Goal: Task Accomplishment & Management: Manage account settings

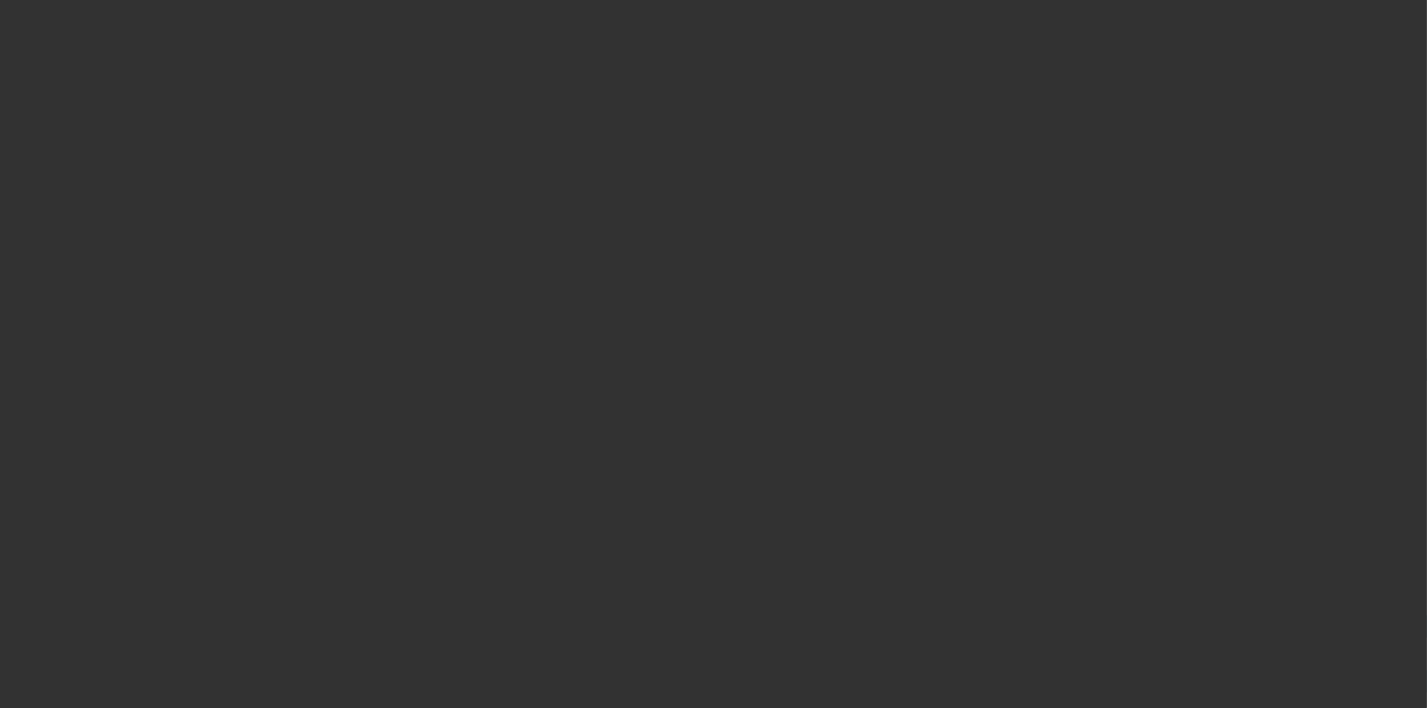
select select "3"
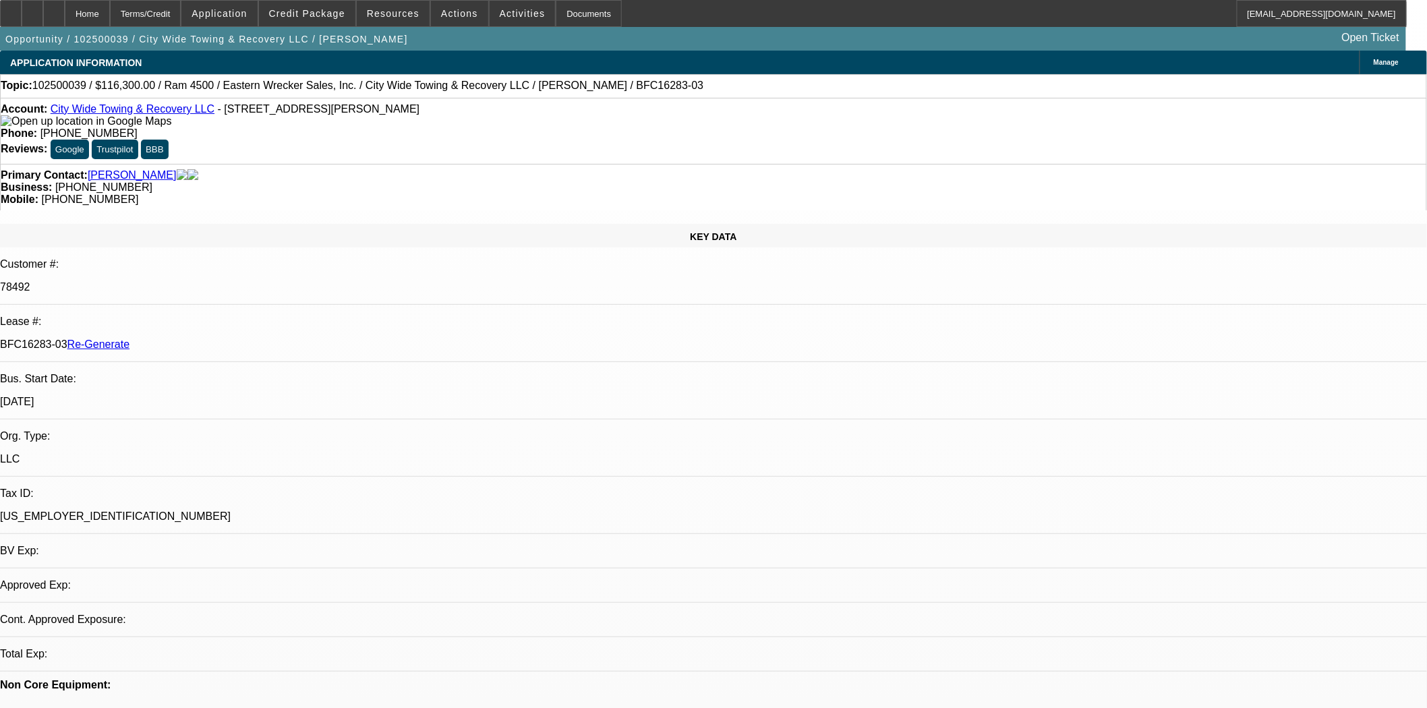
select select "0"
select select "2"
select select "0"
select select "6"
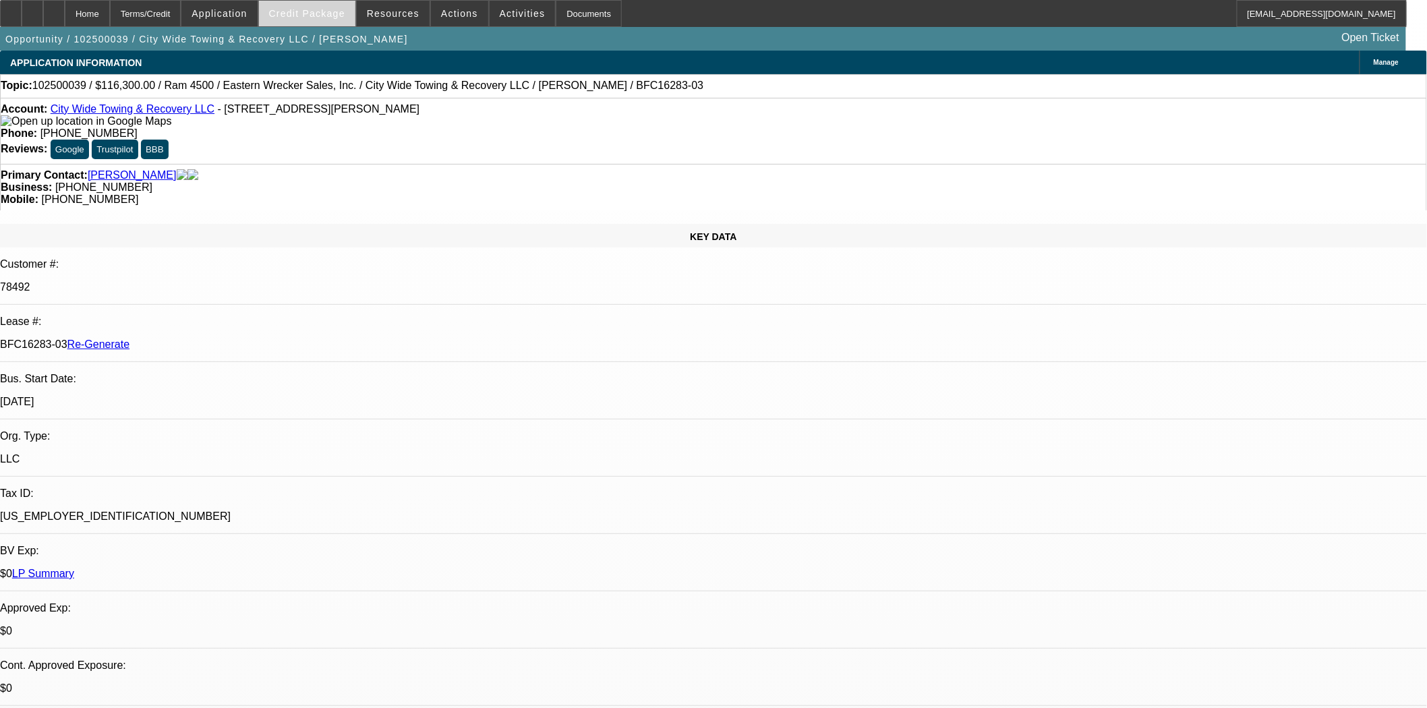
click at [334, 8] on span "Credit Package" at bounding box center [307, 13] width 76 height 11
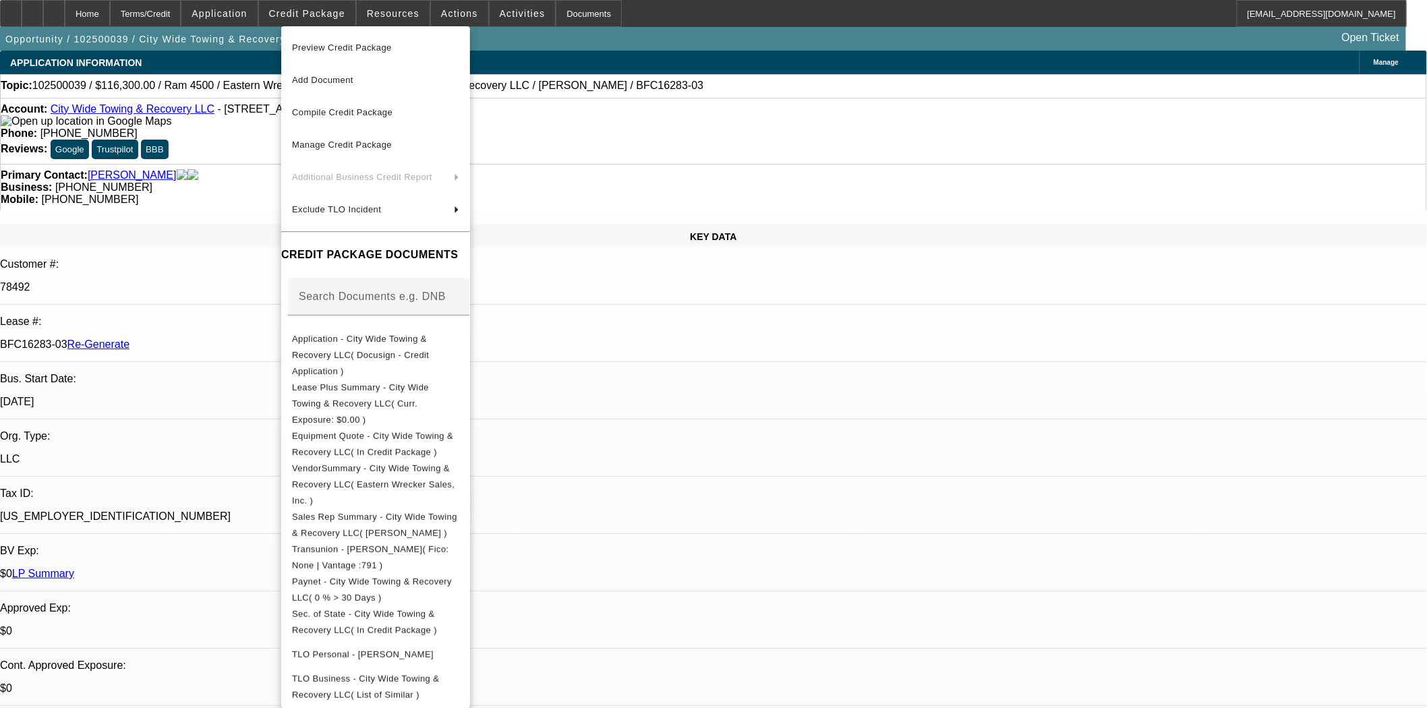
click at [339, 48] on span "Preview Credit Package" at bounding box center [342, 47] width 100 height 10
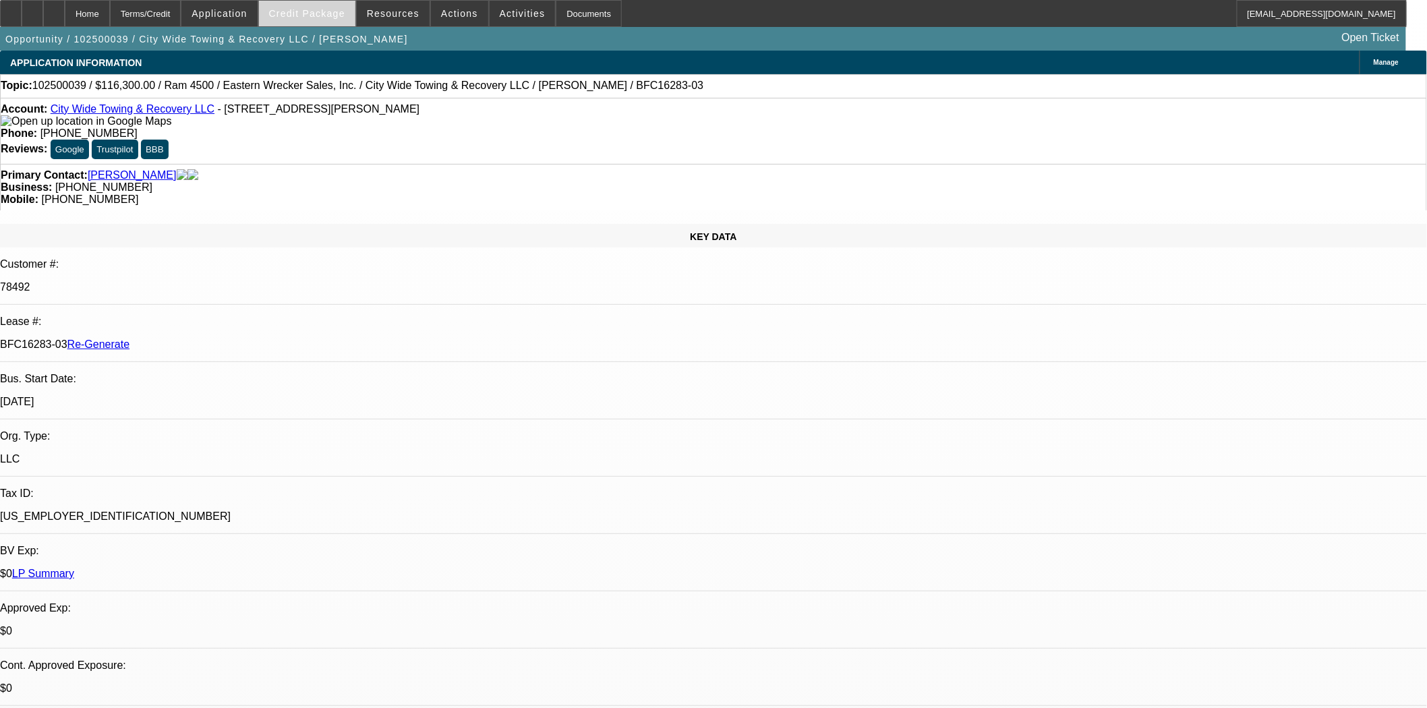
click at [313, 19] on span at bounding box center [307, 13] width 96 height 32
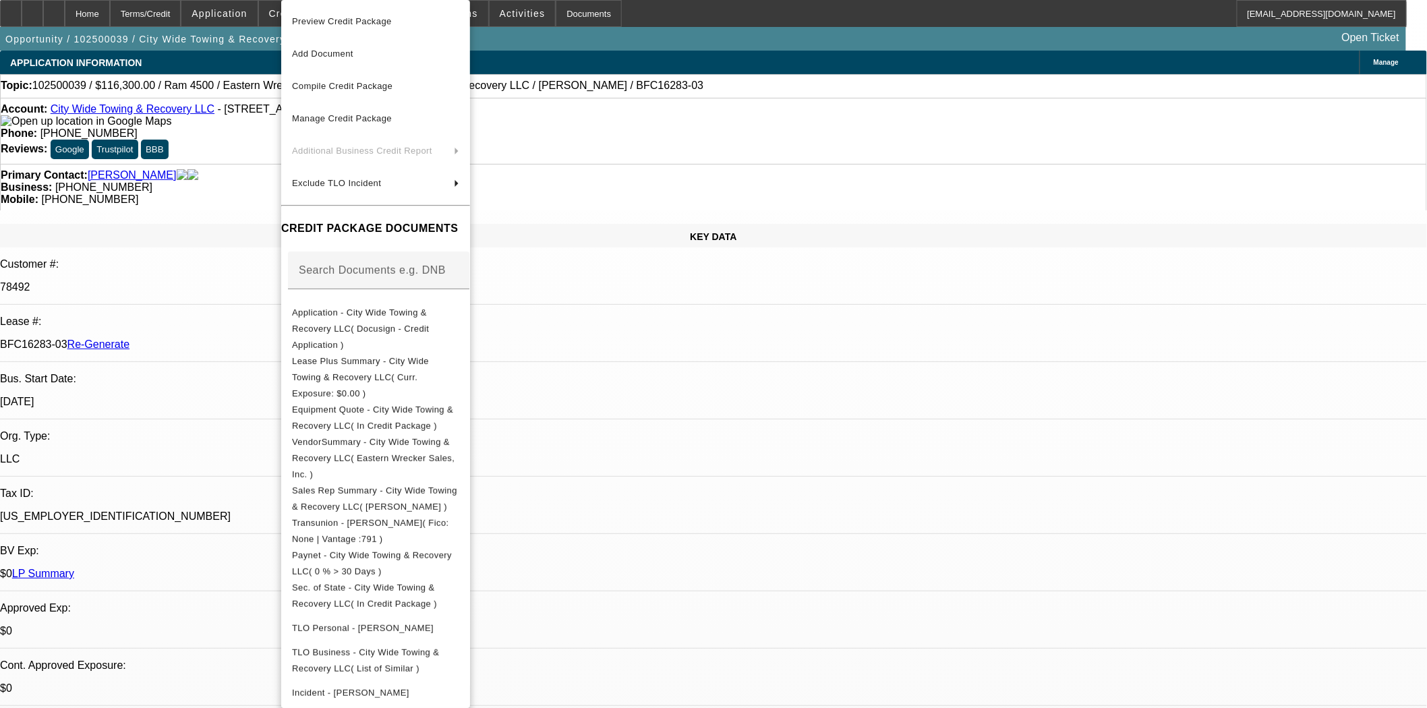
scroll to position [200, 0]
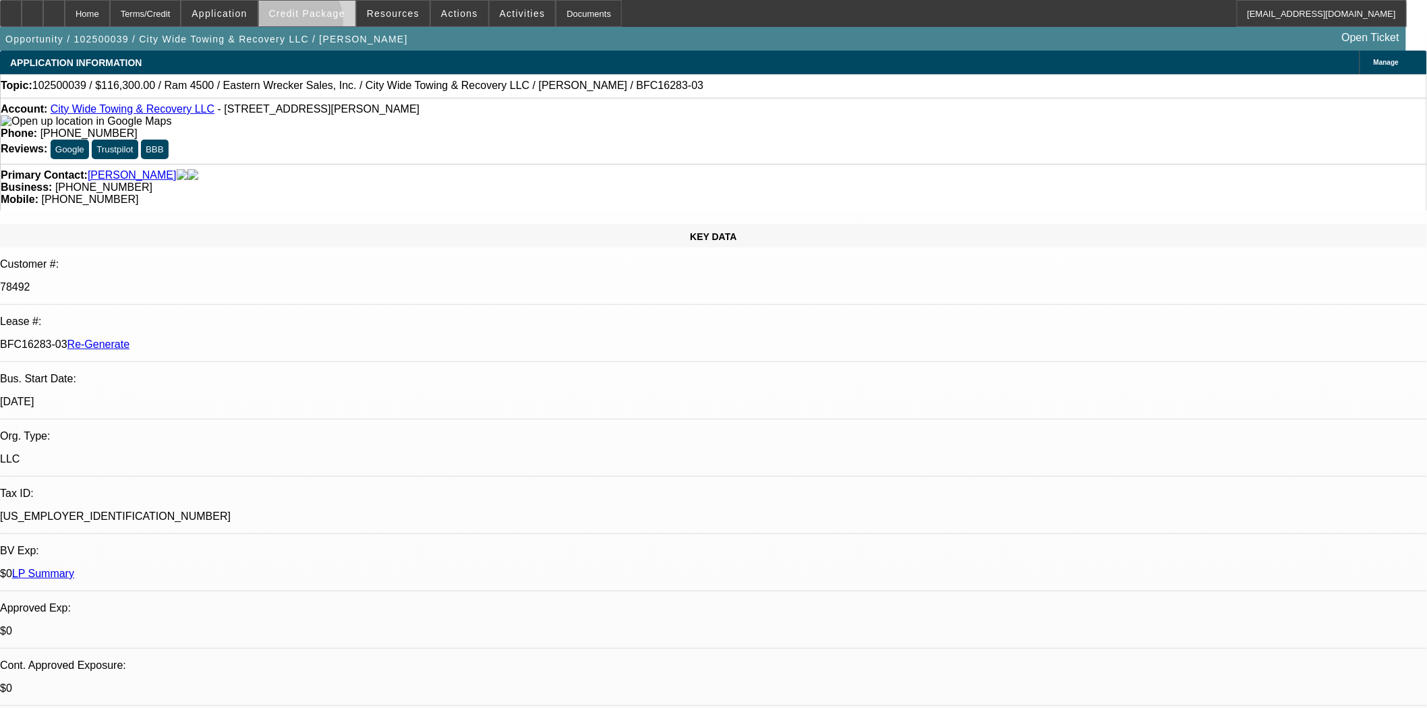
click at [314, 24] on span at bounding box center [307, 13] width 96 height 32
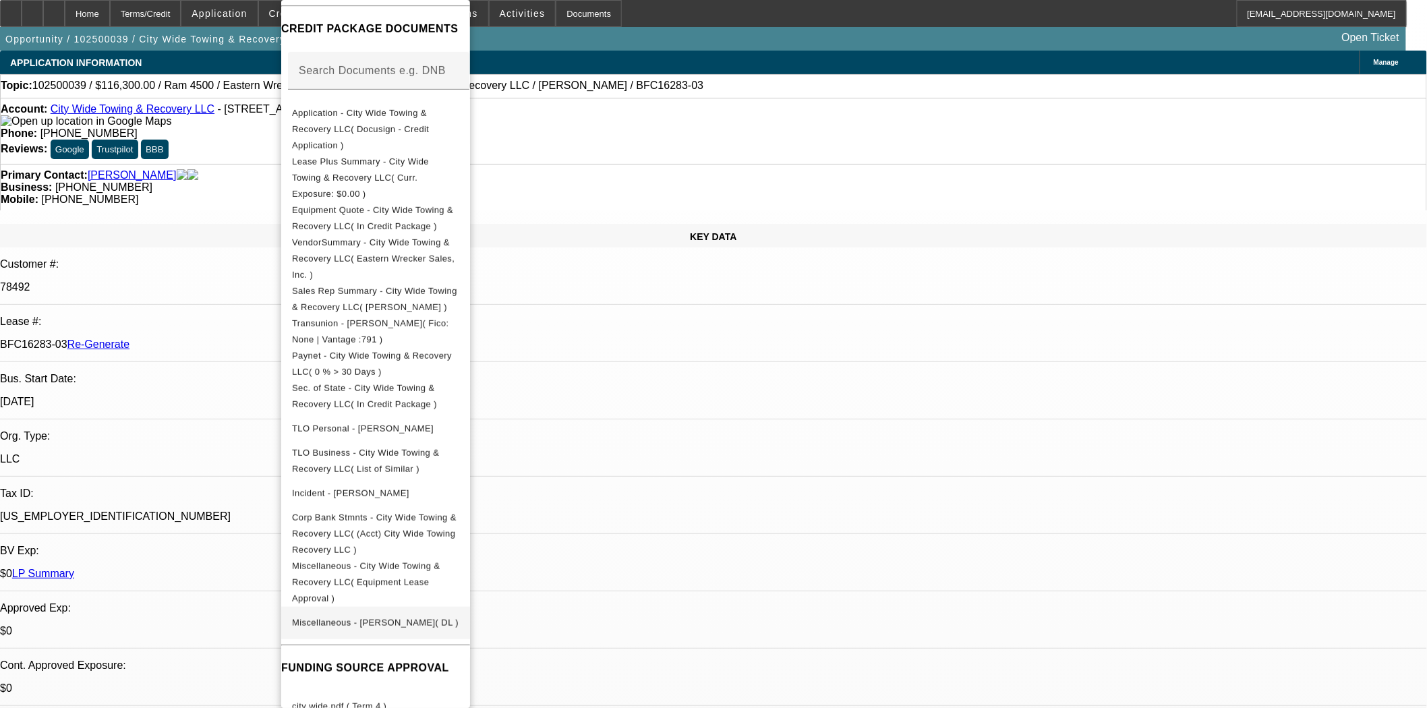
click at [321, 618] on span "Miscellaneous - Lopez, Victor( DL )" at bounding box center [375, 623] width 167 height 10
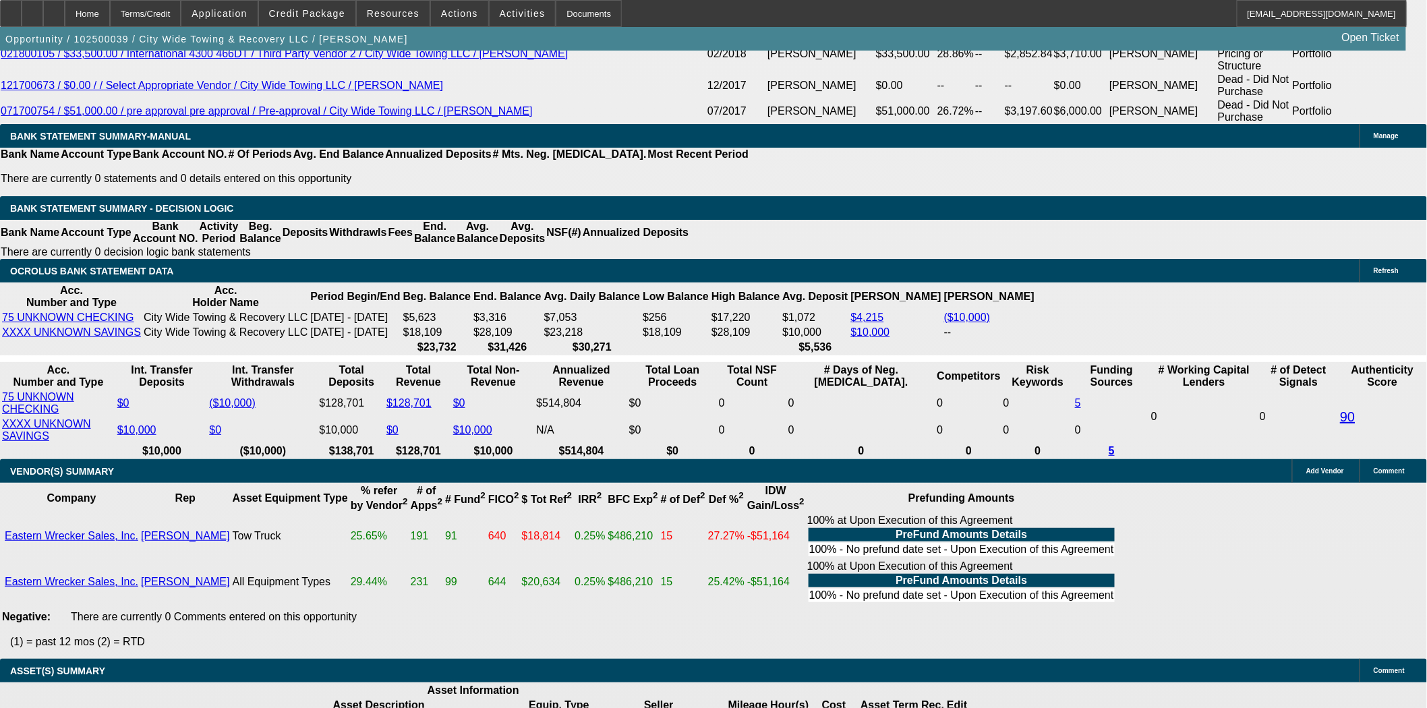
scroll to position [2622, 0]
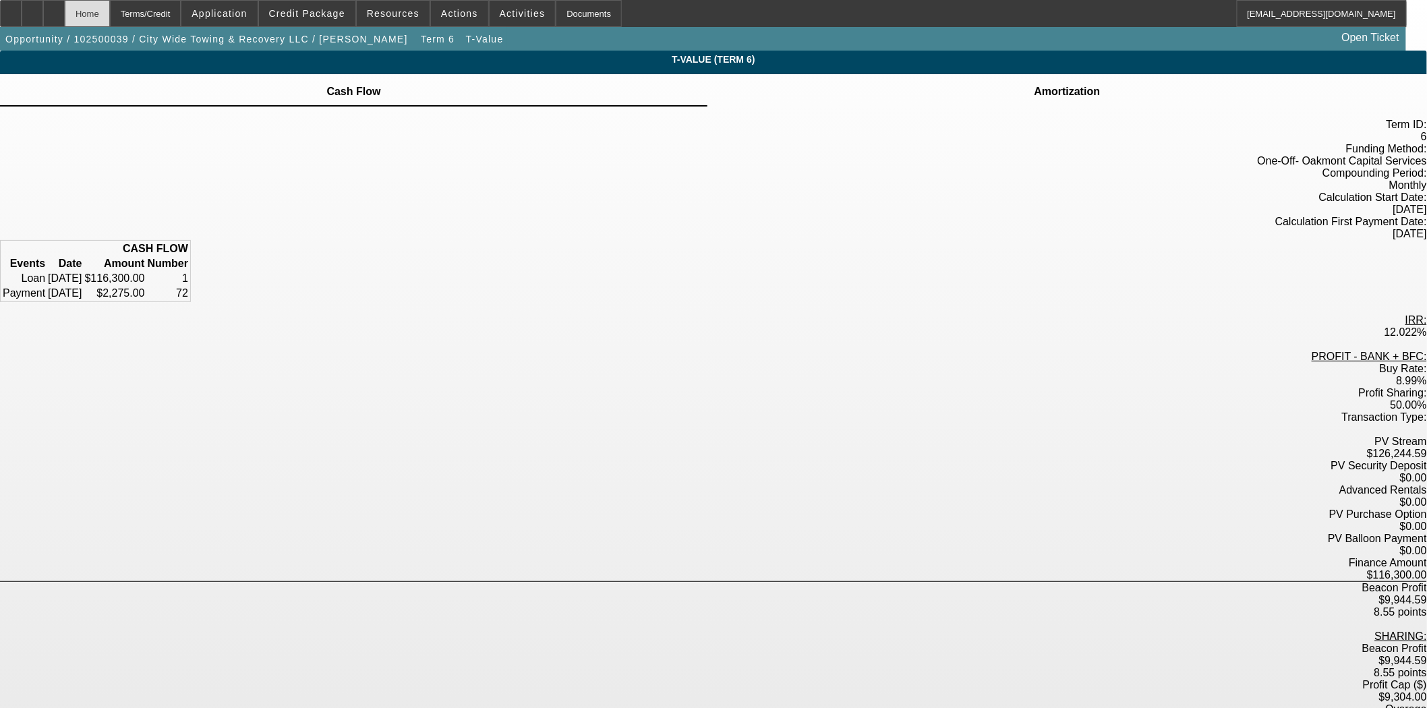
click at [110, 16] on div "Home" at bounding box center [87, 13] width 45 height 27
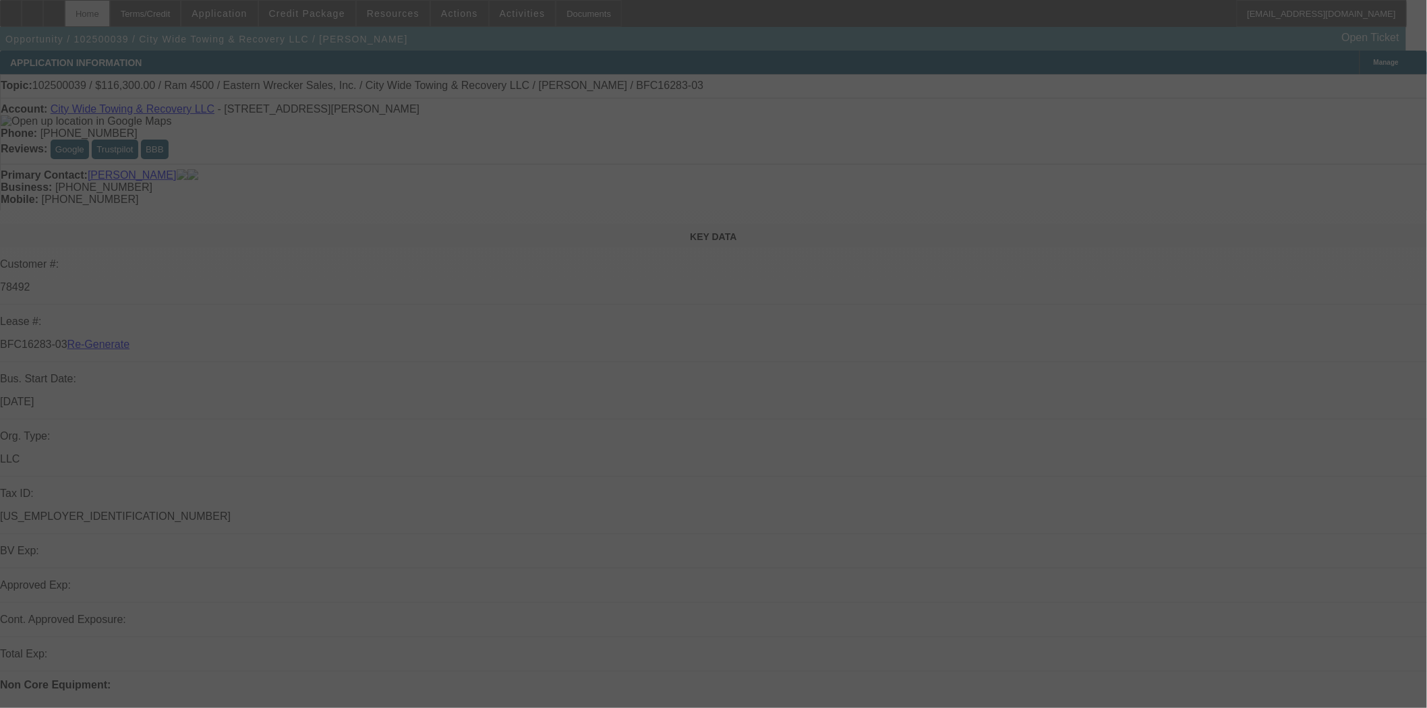
select select "3"
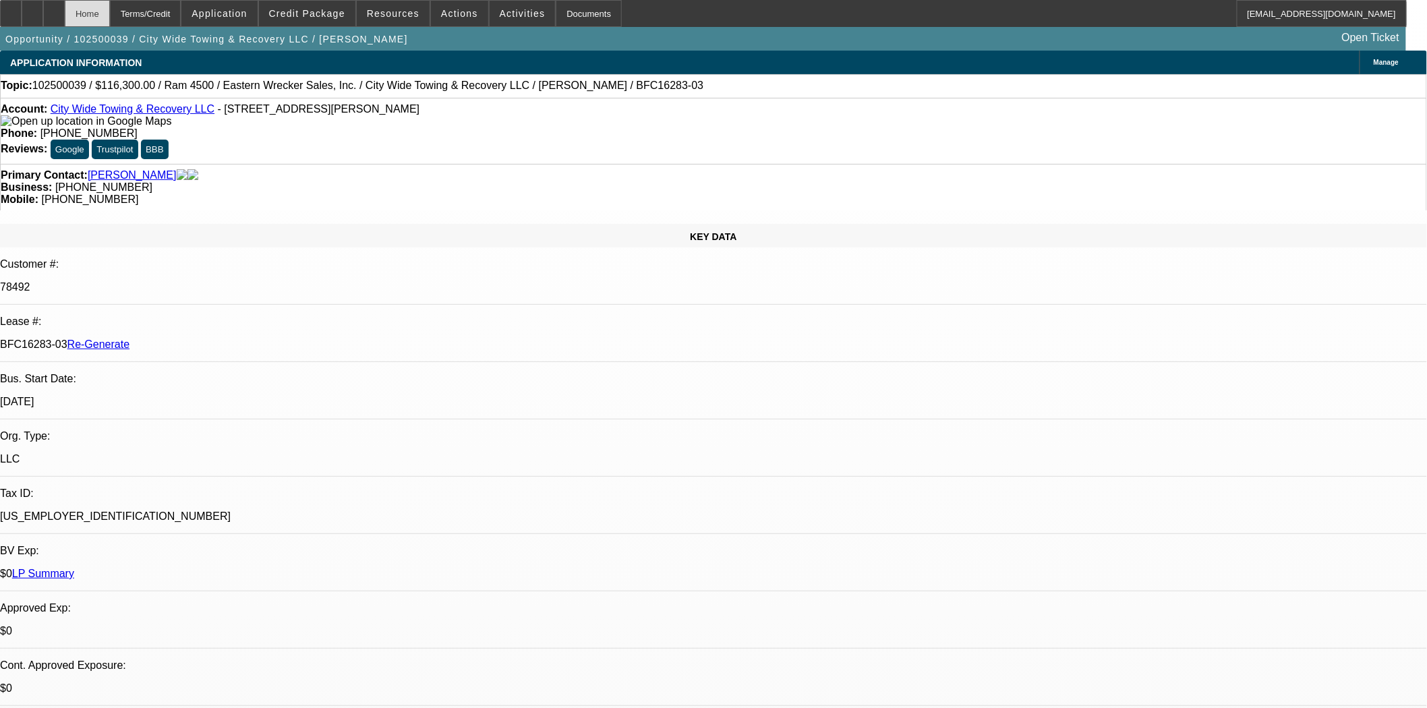
select select "0"
select select "2"
select select "0"
select select "6"
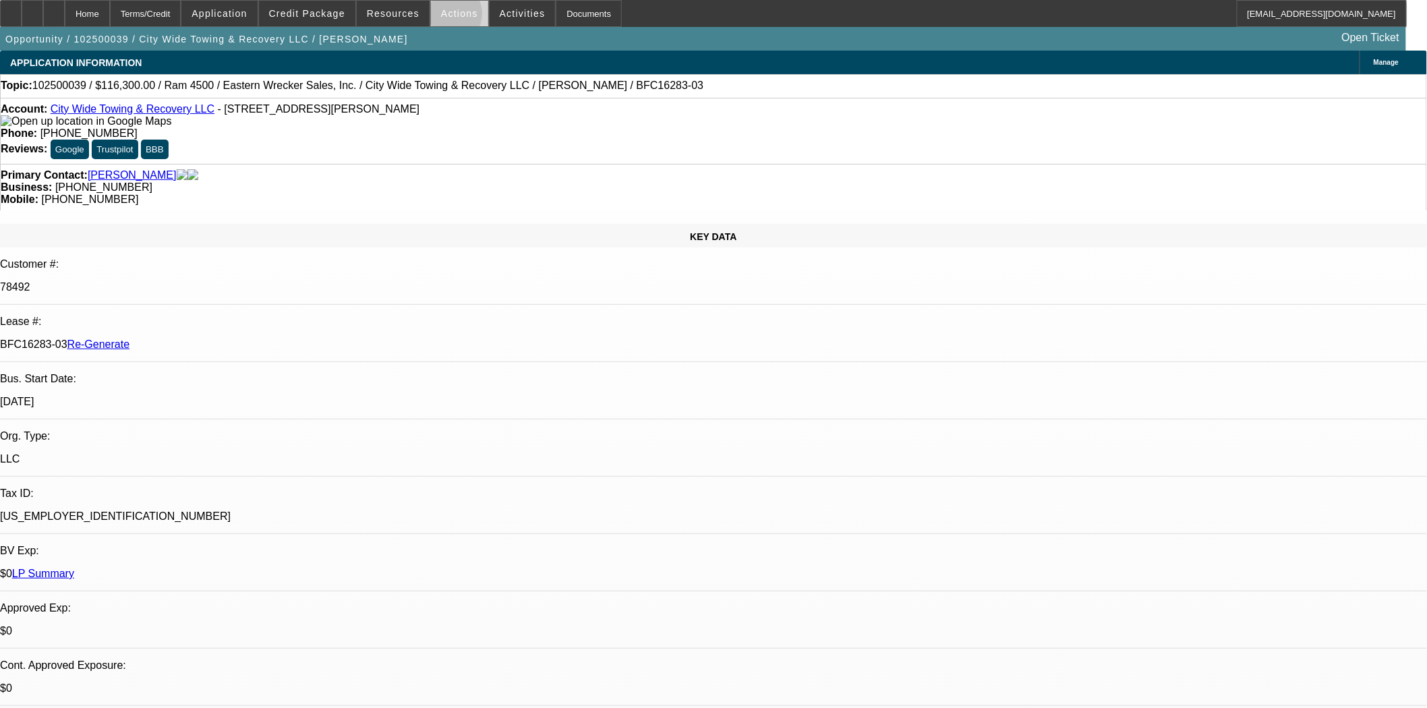
click at [442, 17] on span "Actions" at bounding box center [459, 13] width 37 height 11
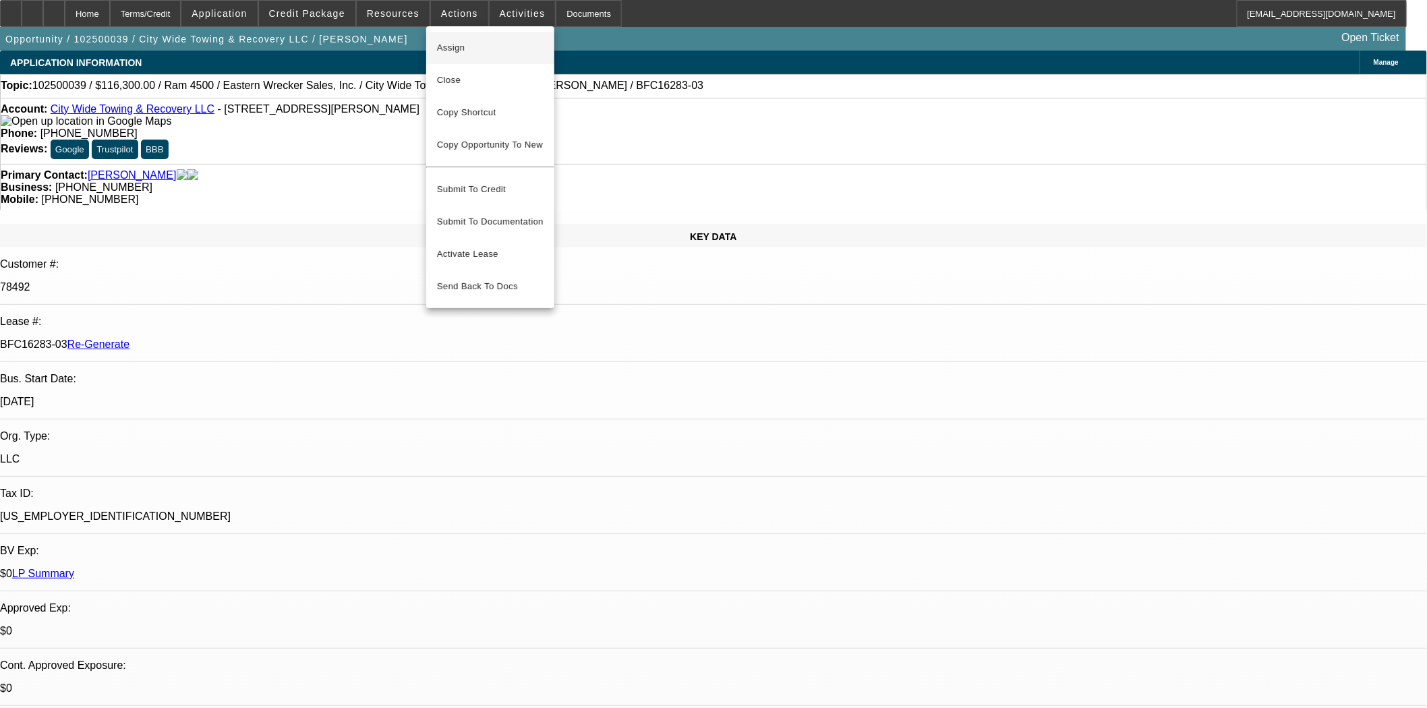
click at [448, 42] on span "Assign" at bounding box center [490, 48] width 107 height 16
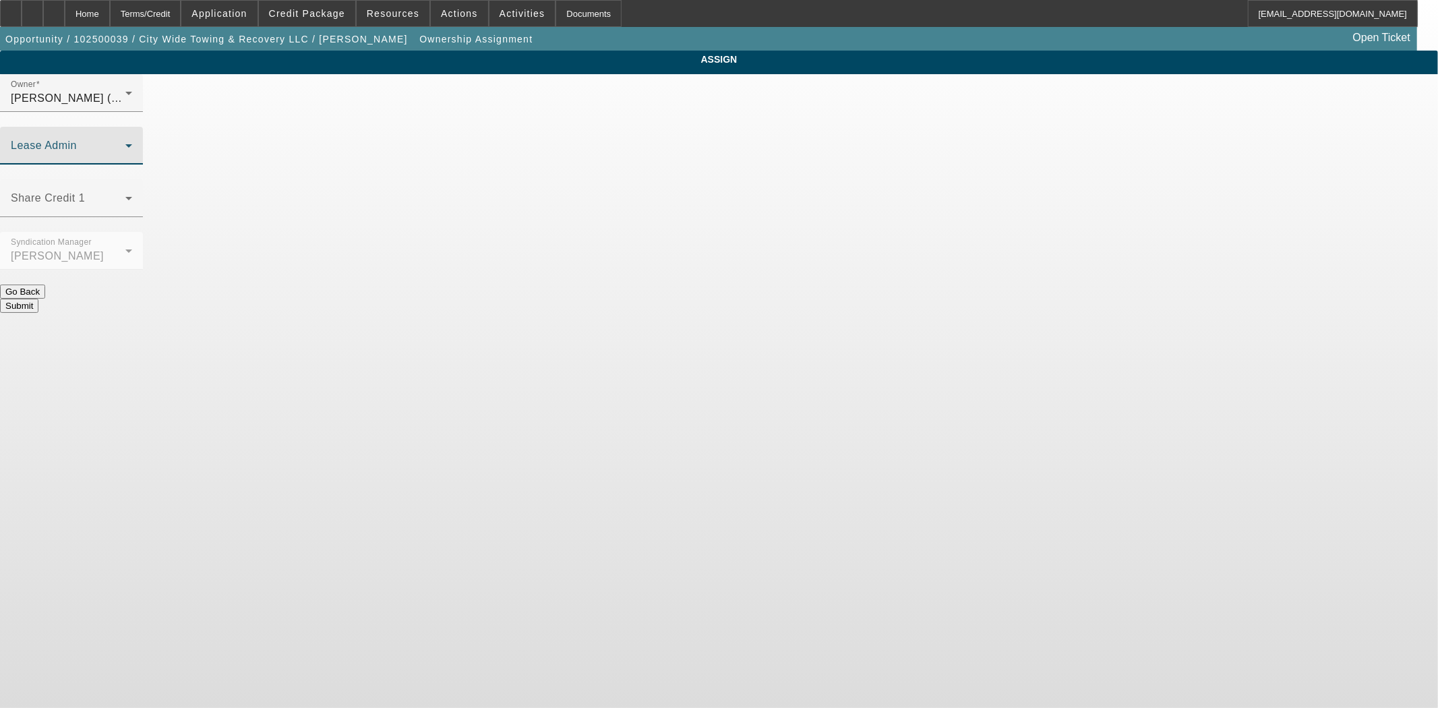
click at [125, 143] on span at bounding box center [68, 151] width 115 height 16
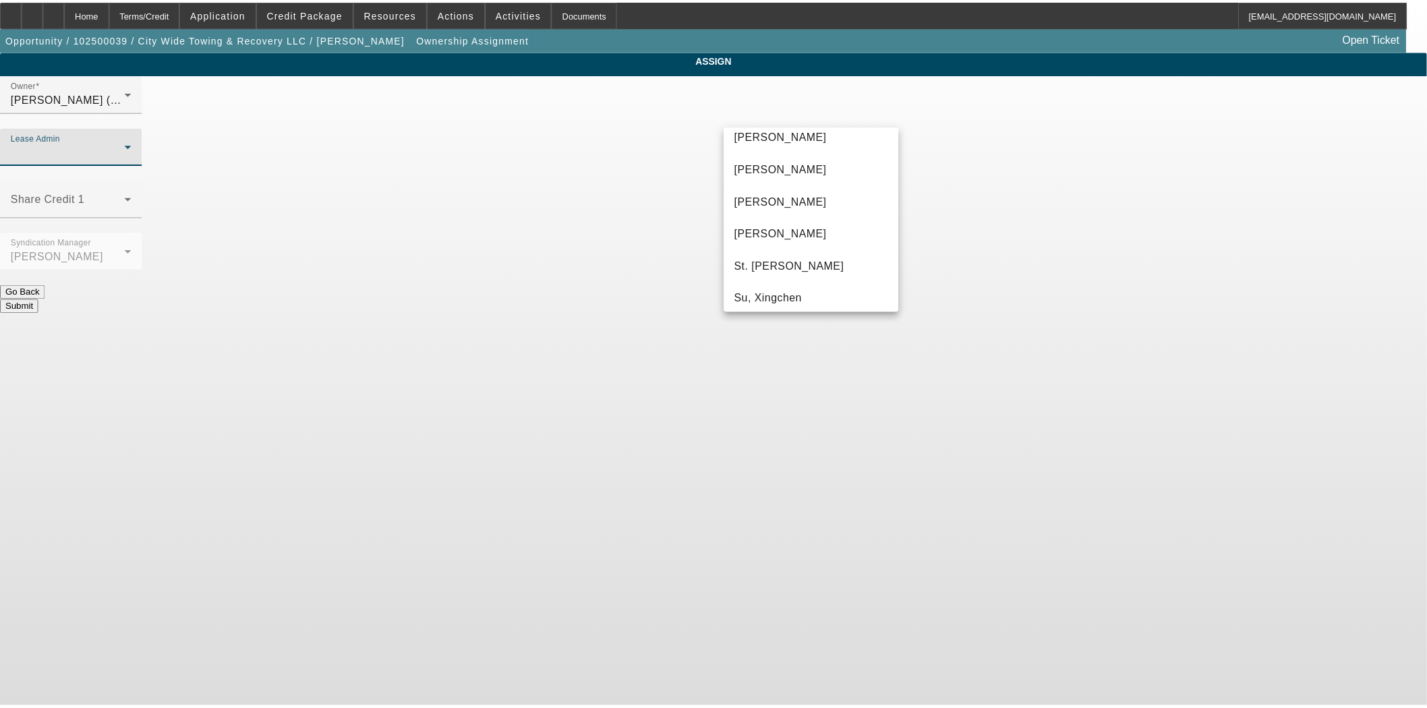
scroll to position [84, 0]
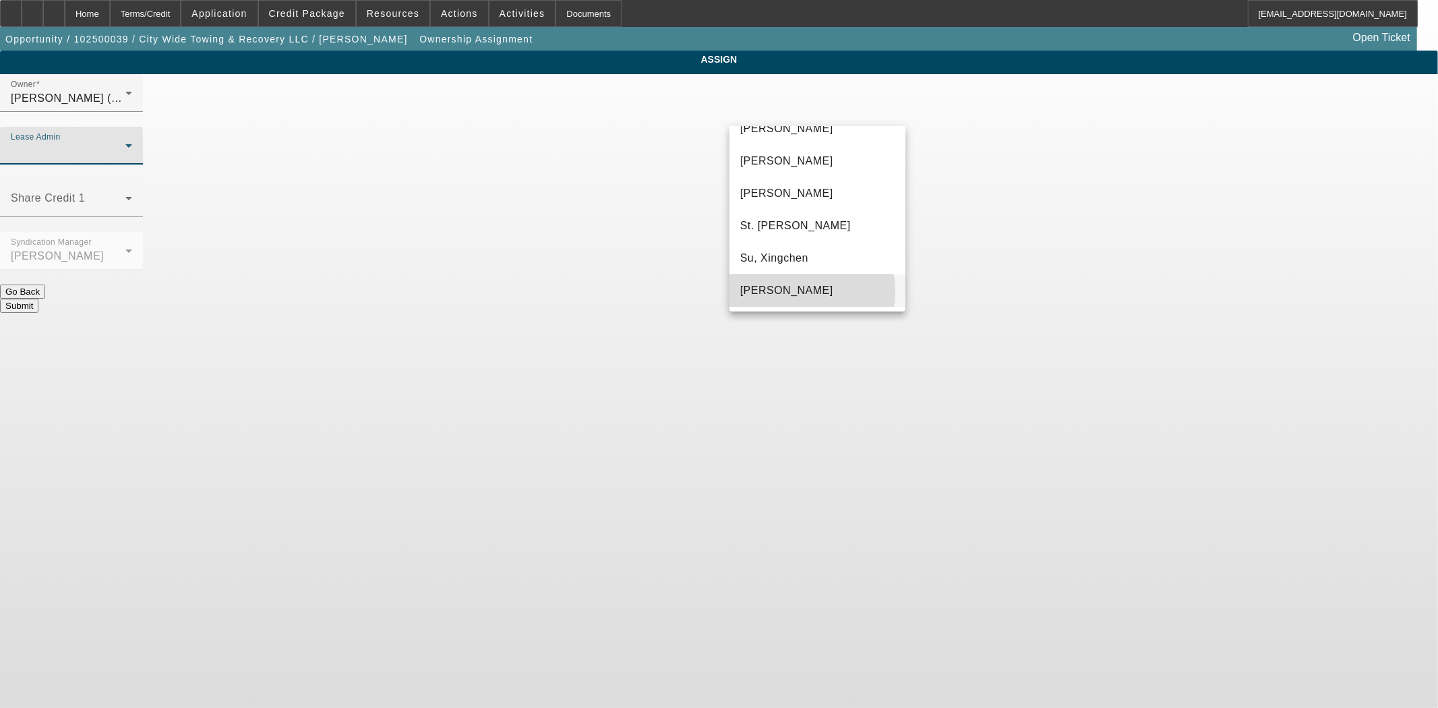
click at [791, 291] on span "[PERSON_NAME]" at bounding box center [786, 291] width 93 height 16
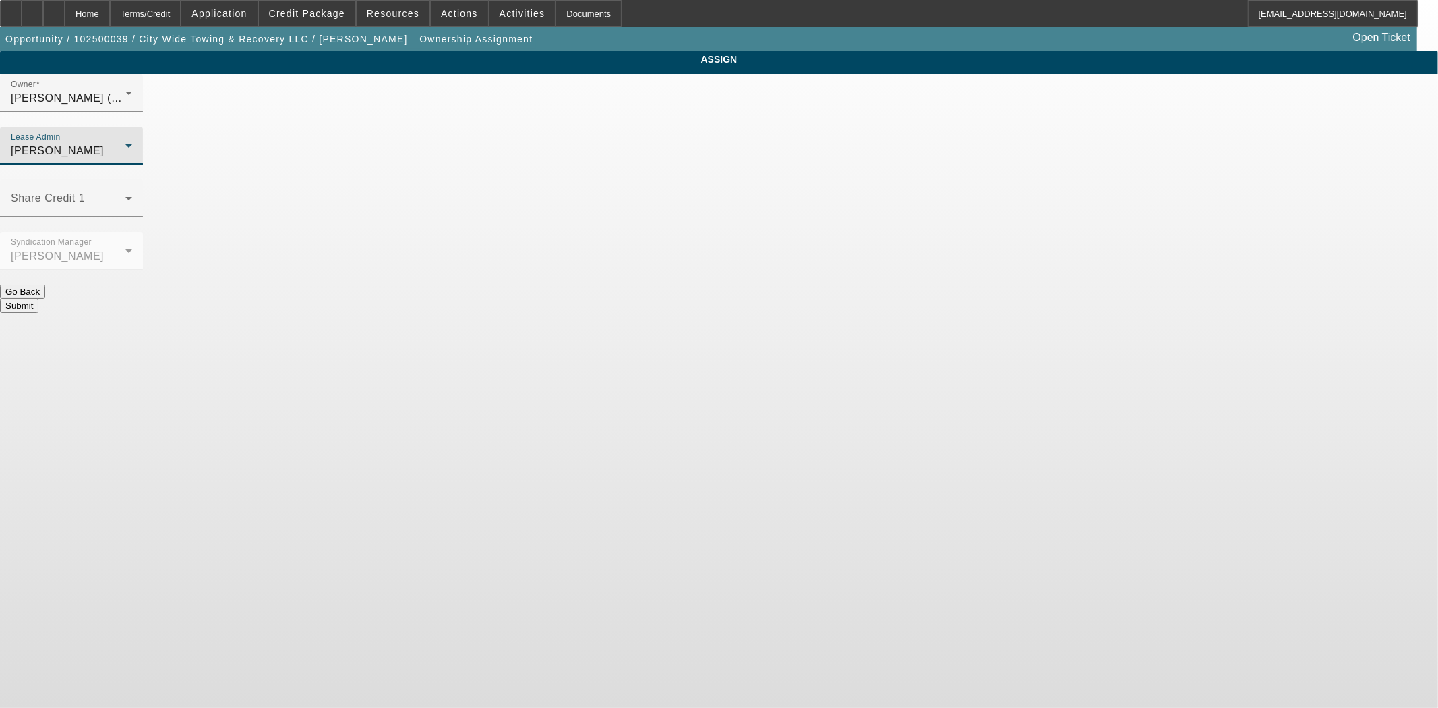
click at [38, 299] on button "Submit" at bounding box center [19, 306] width 38 height 14
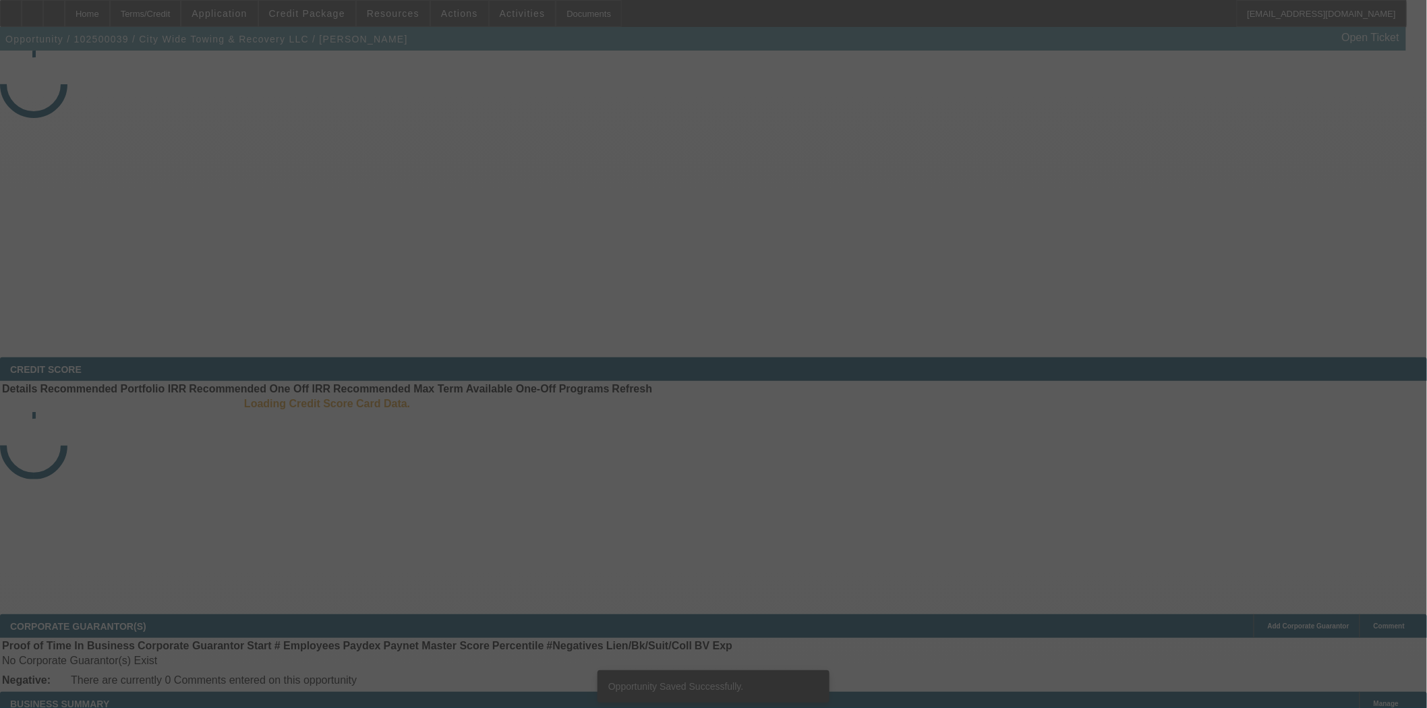
select select "3"
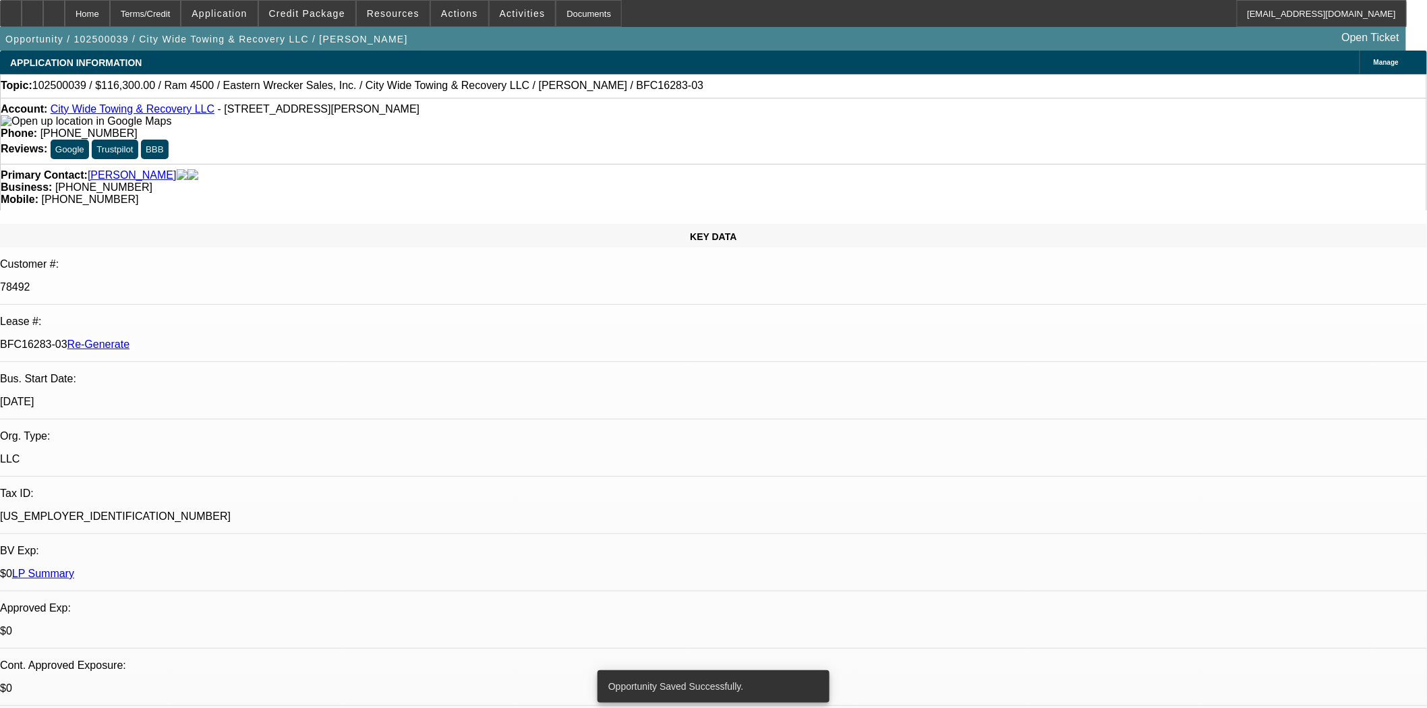
select select "0"
select select "2"
select select "0"
select select "6"
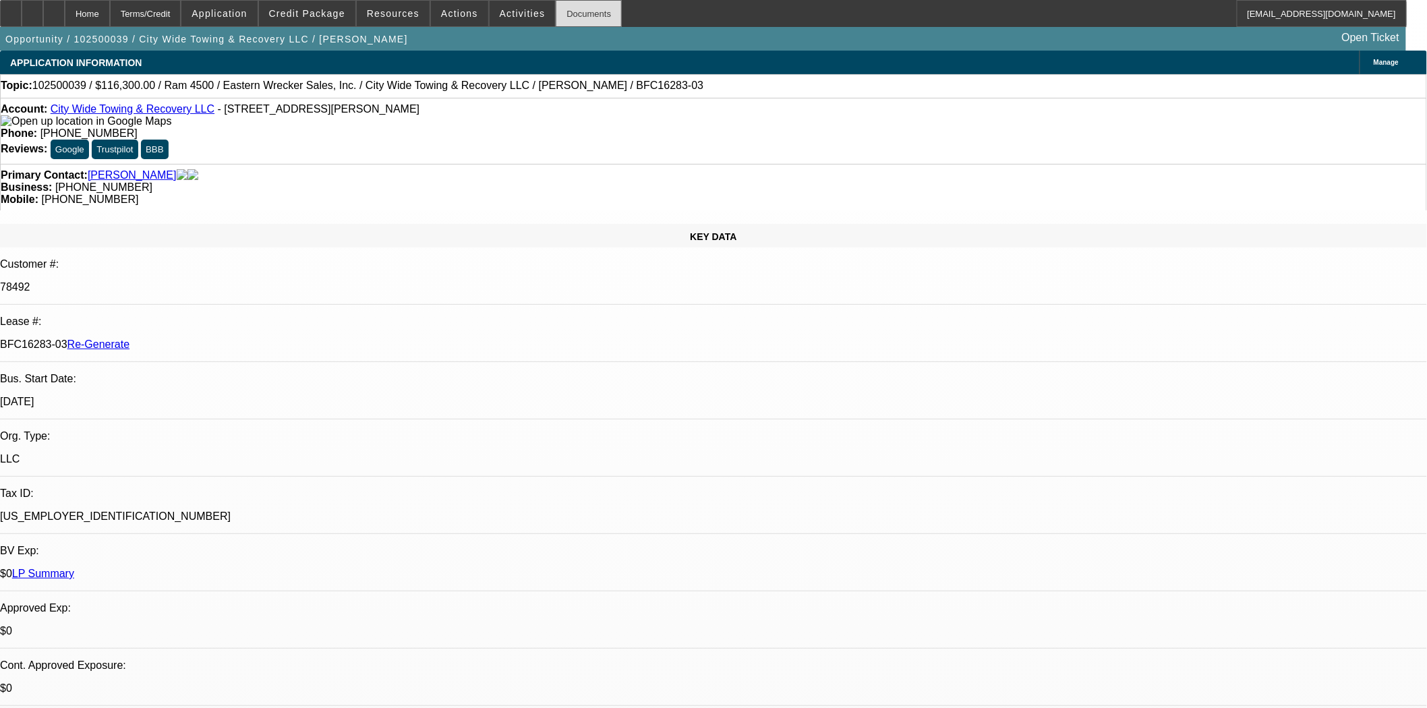
click at [575, 14] on div "Documents" at bounding box center [589, 13] width 66 height 27
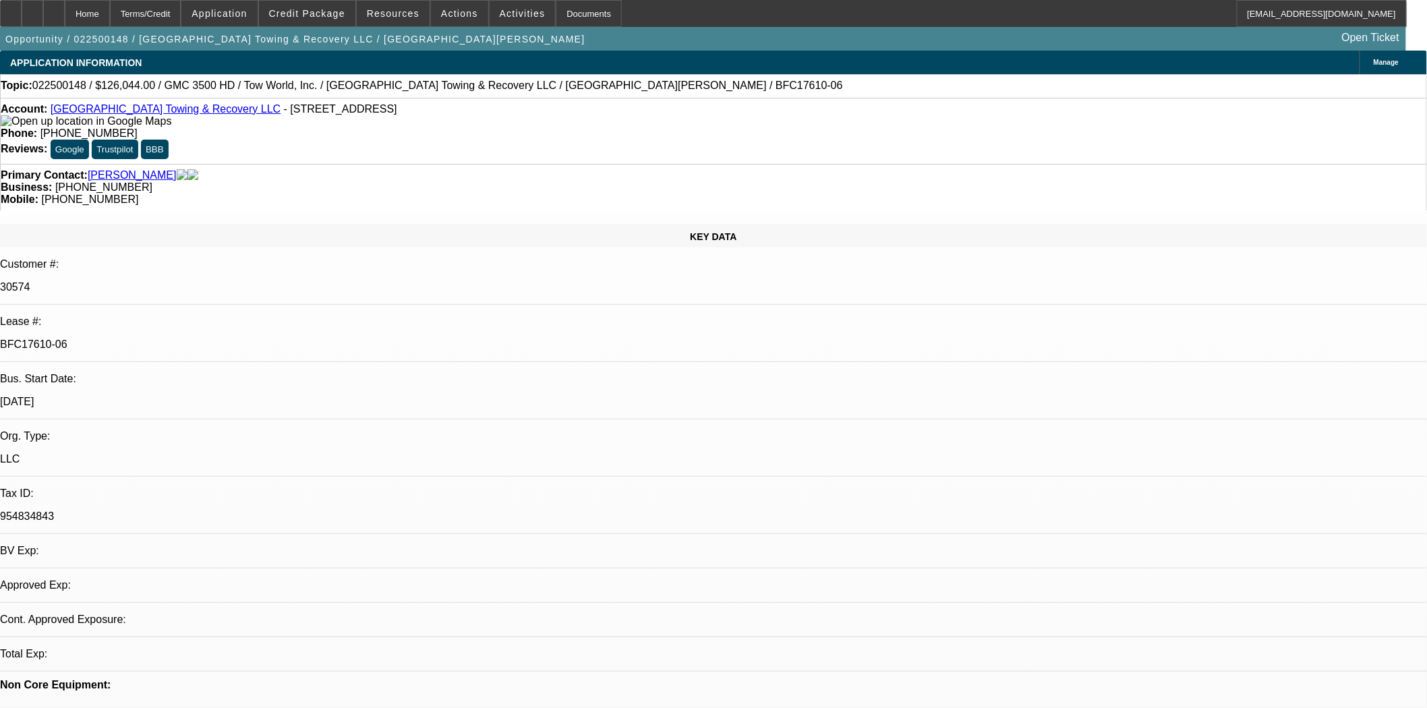
select select "0"
select select "2"
select select "0.1"
select select "4"
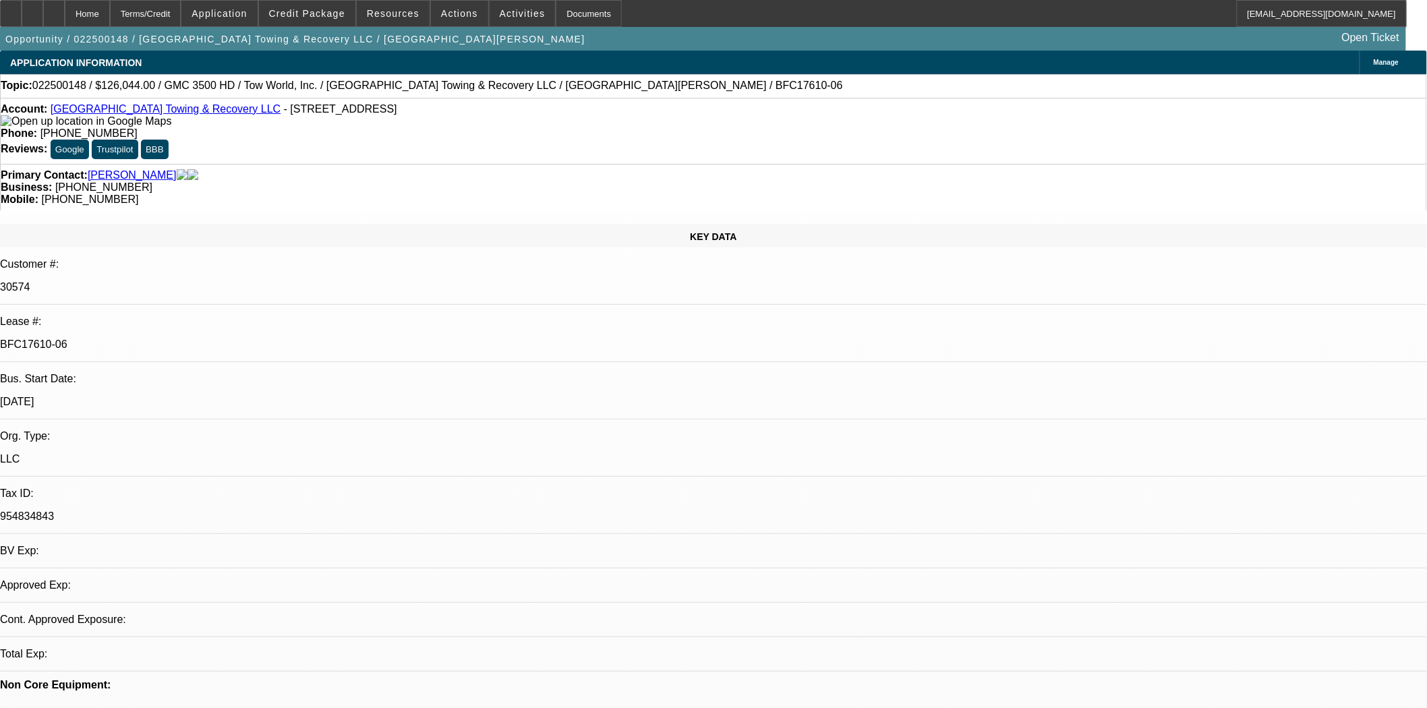
select select "0"
select select "2"
select select "0.1"
select select "4"
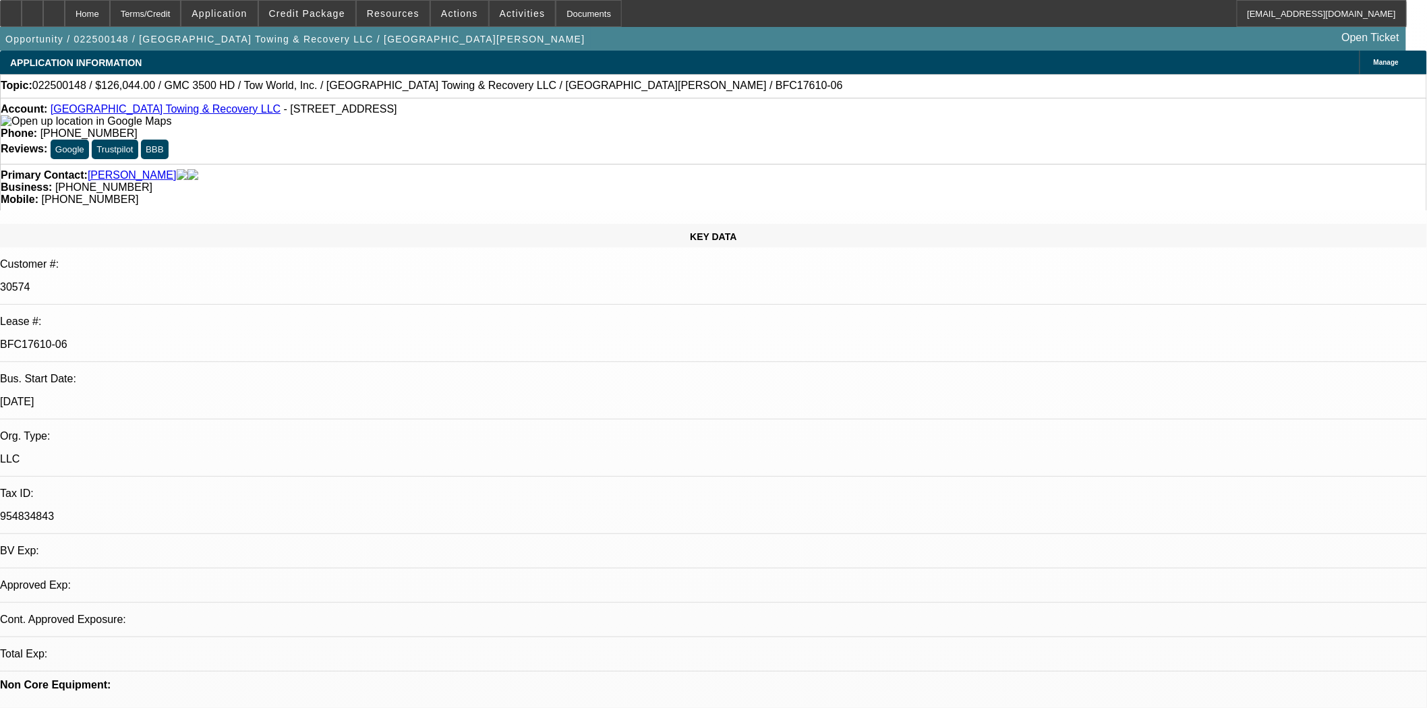
select select "0"
select select "2"
select select "0.1"
select select "4"
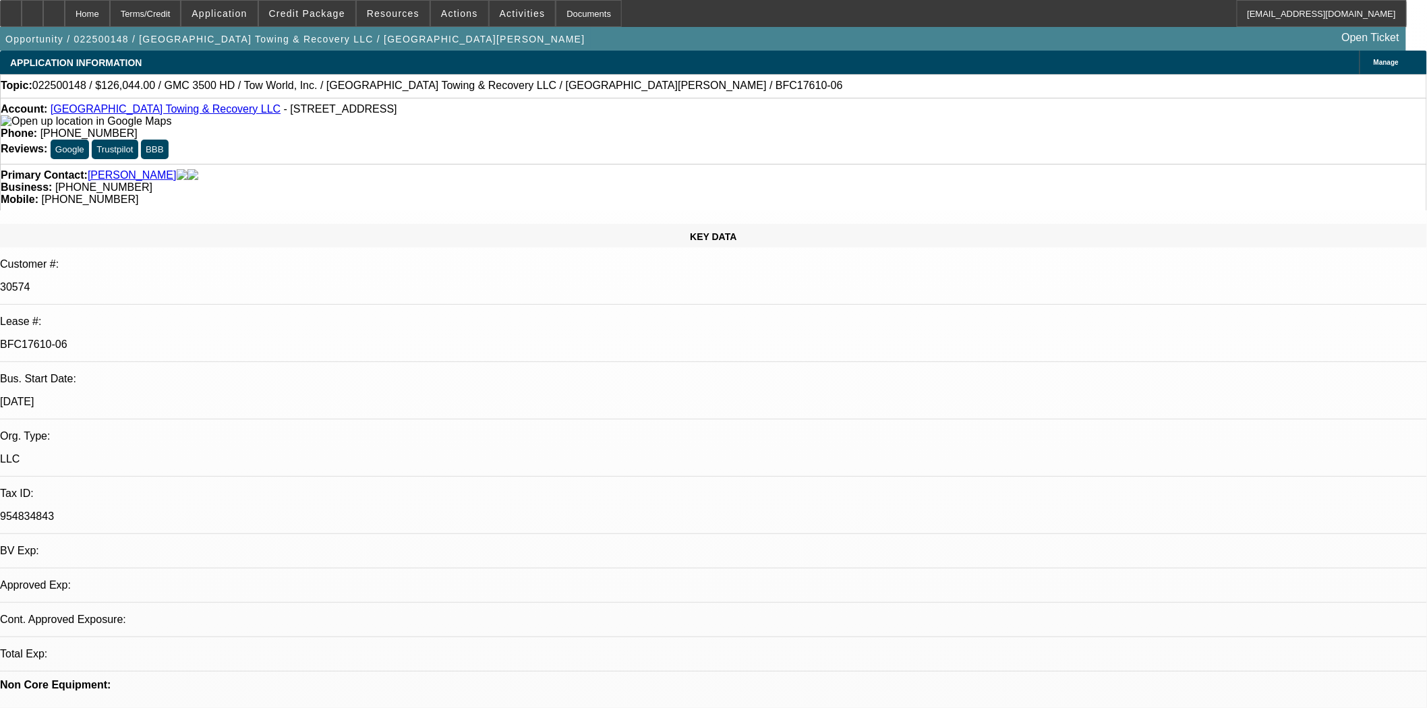
select select "0"
select select "2"
select select "0.1"
select select "4"
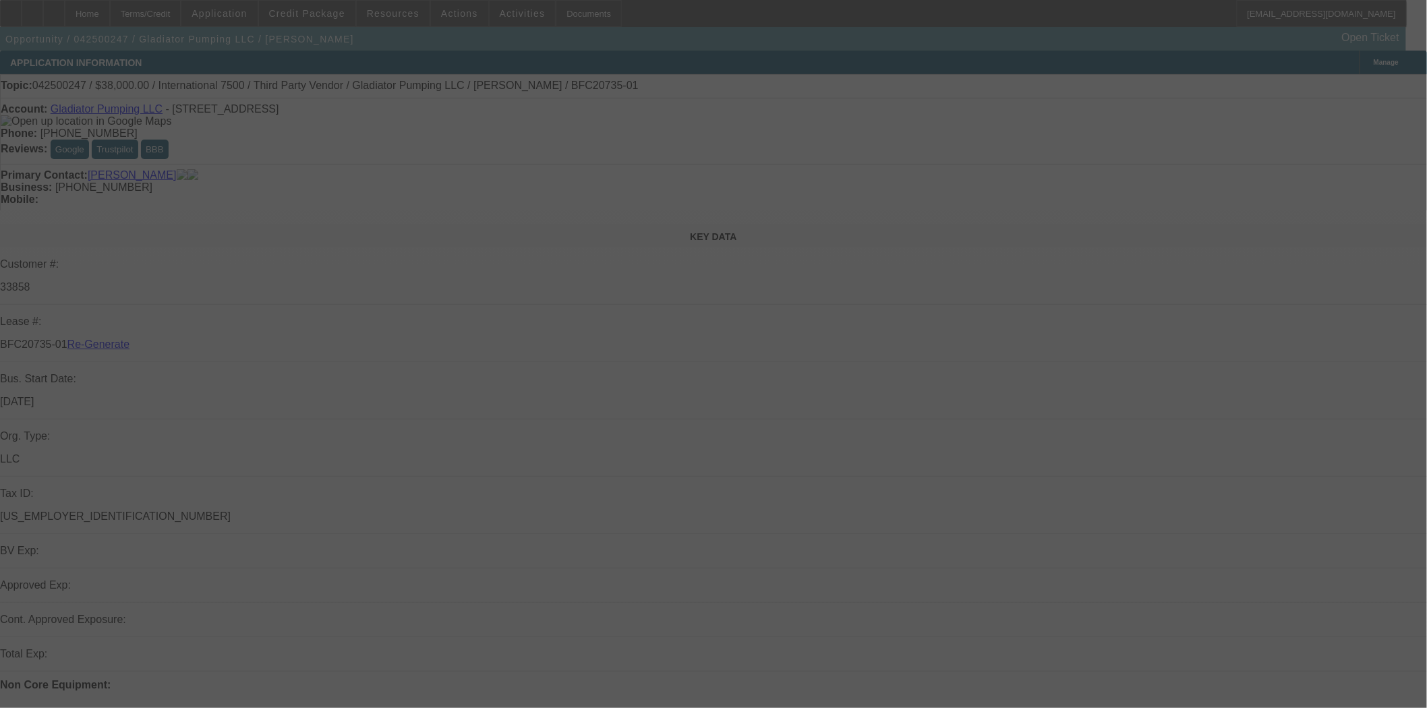
select select "4"
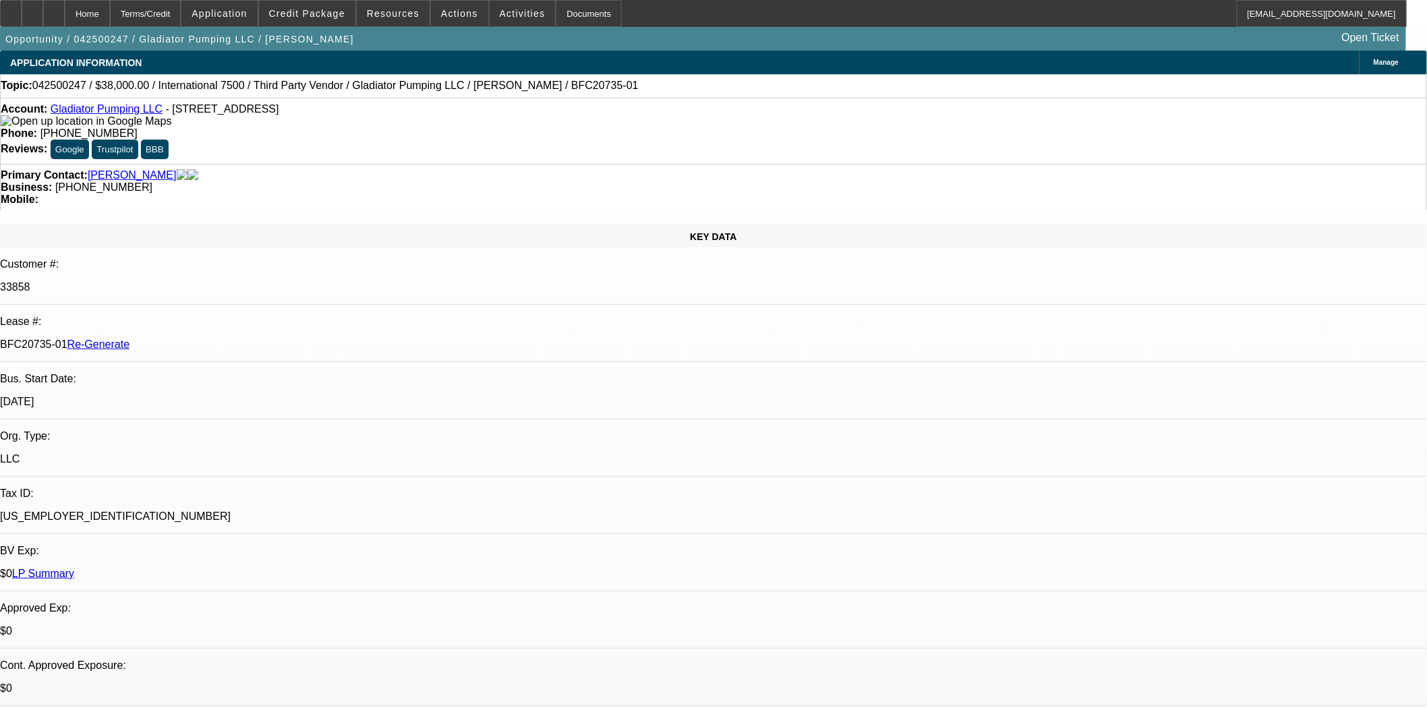
select select "0"
select select "2"
select select "0"
select select "6"
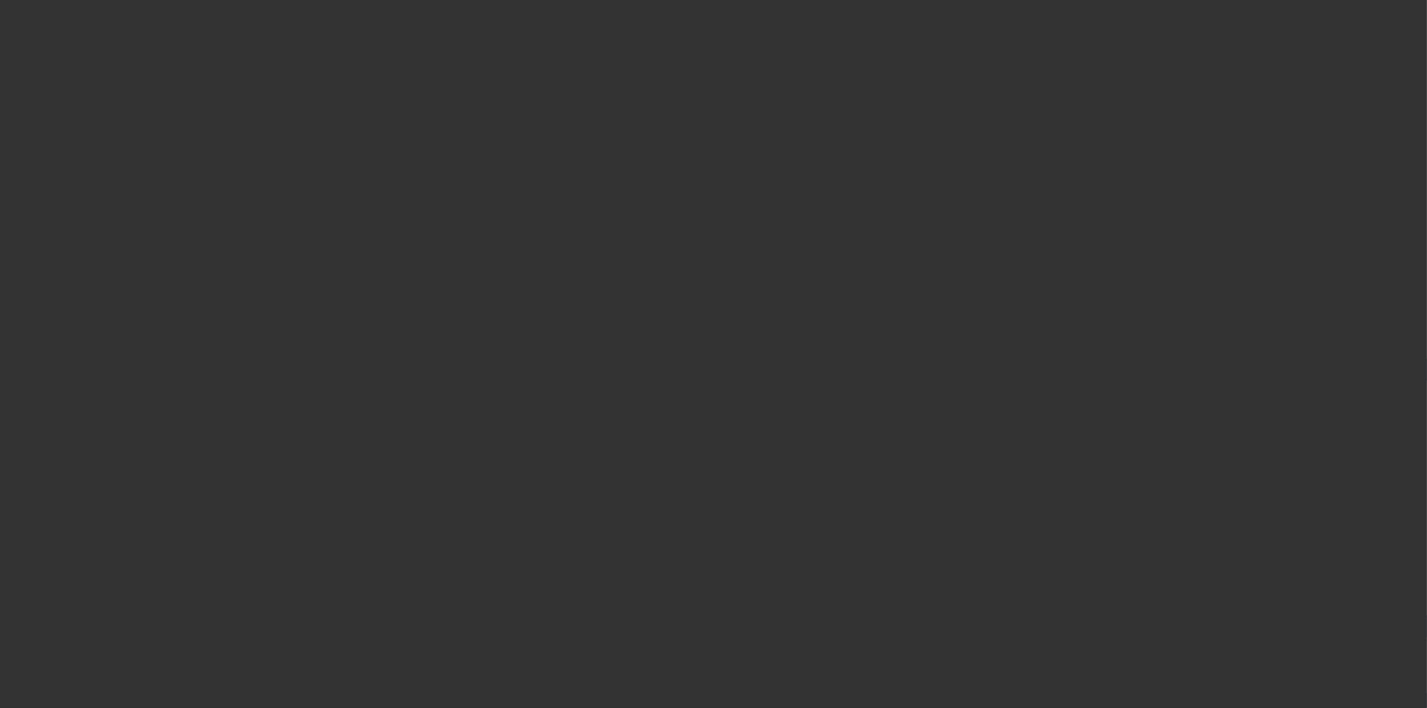
select select "4"
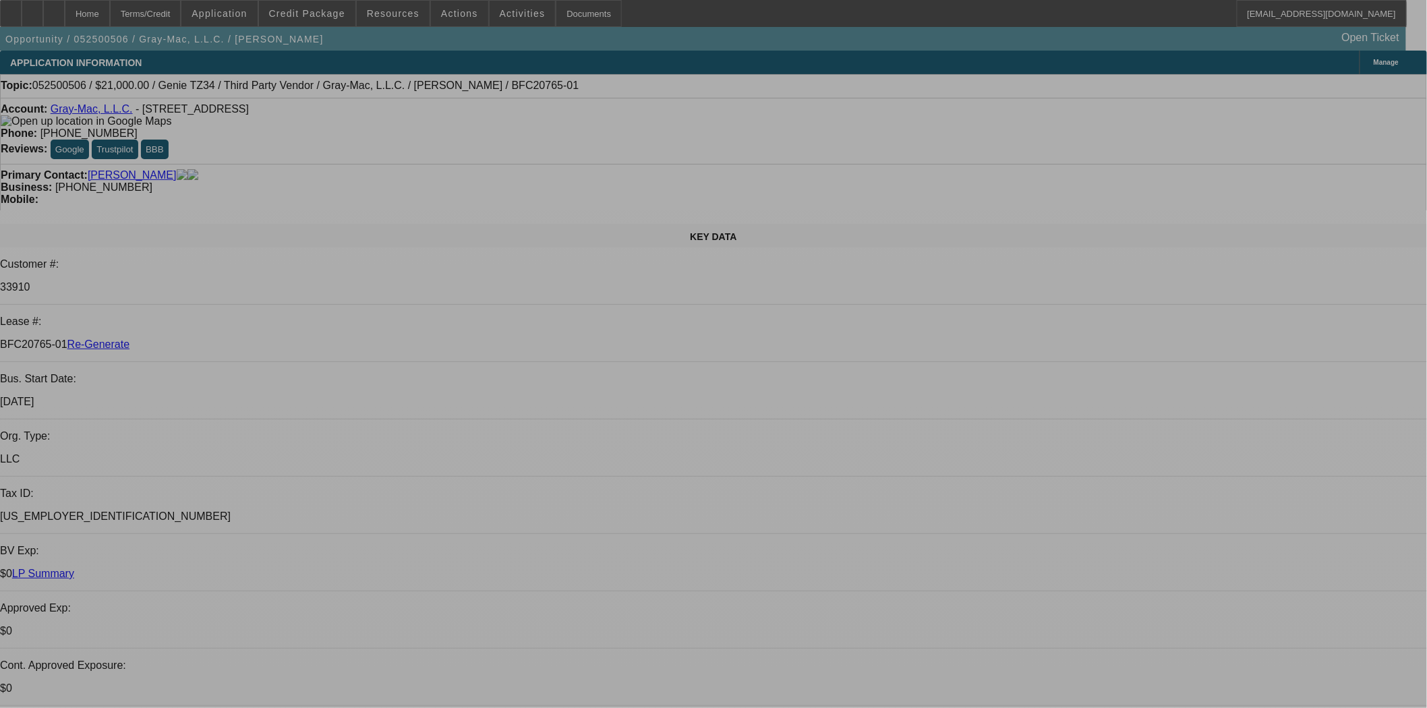
select select "0"
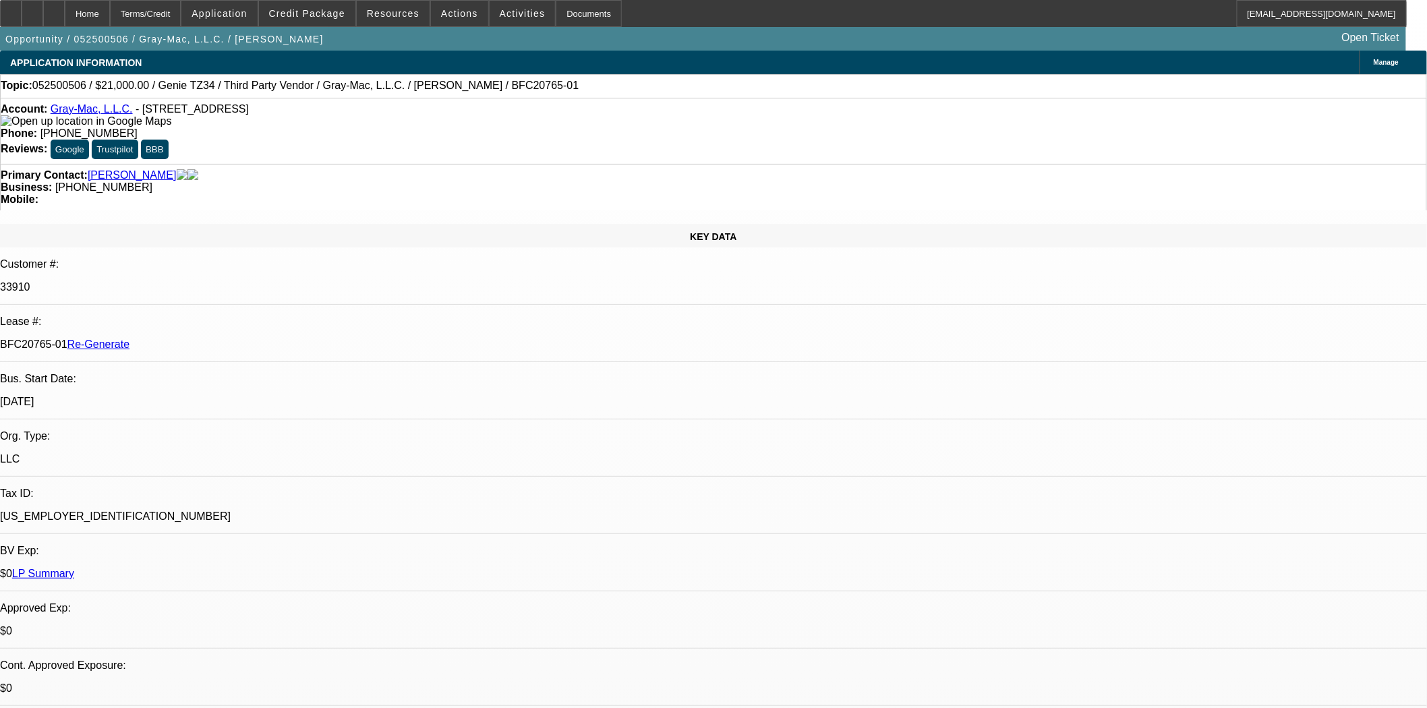
select select "0"
select select "6"
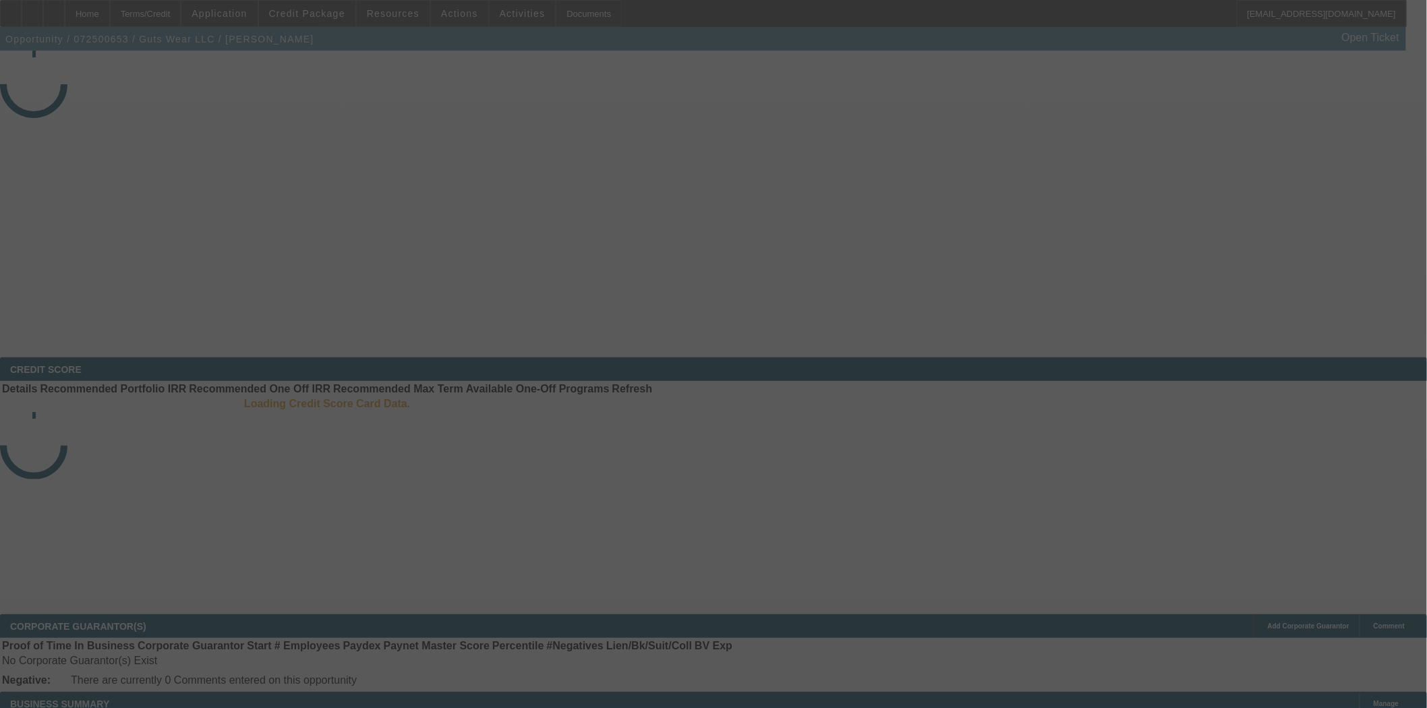
select select "3"
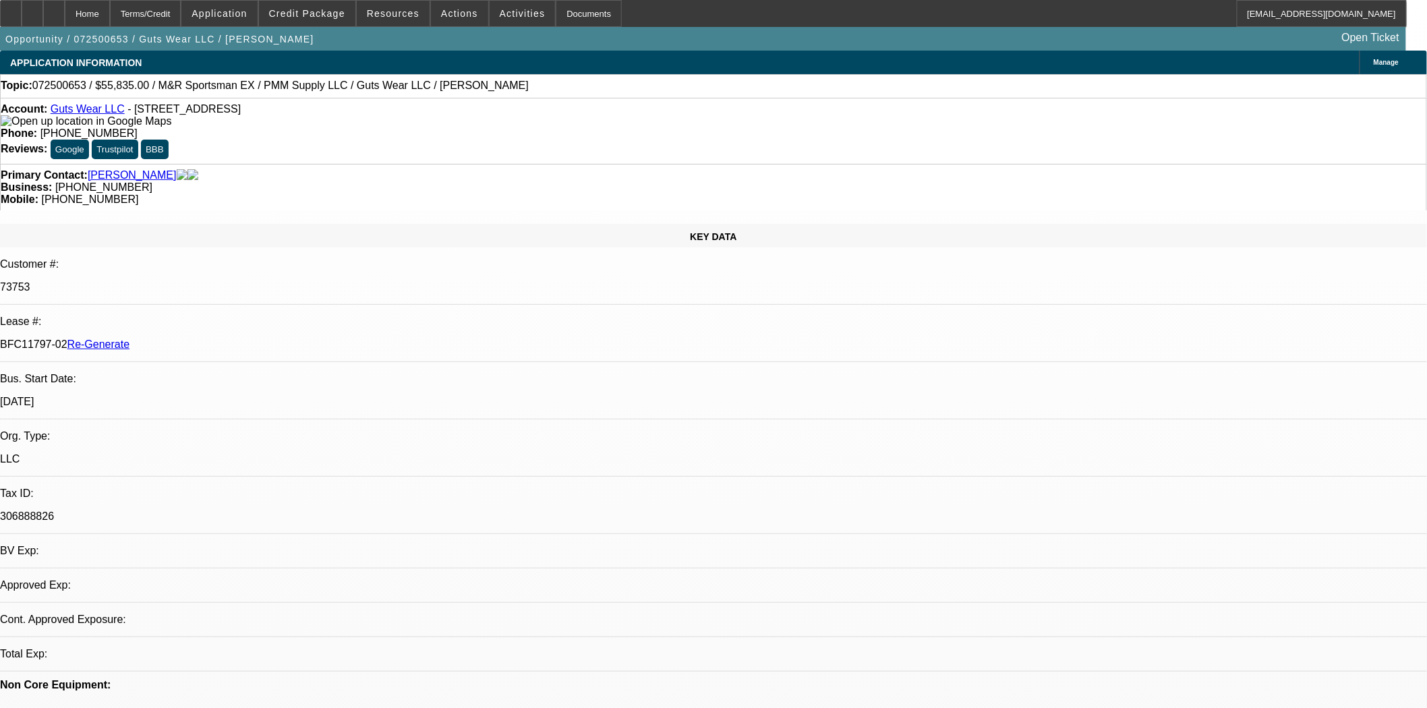
select select "0"
select select "2"
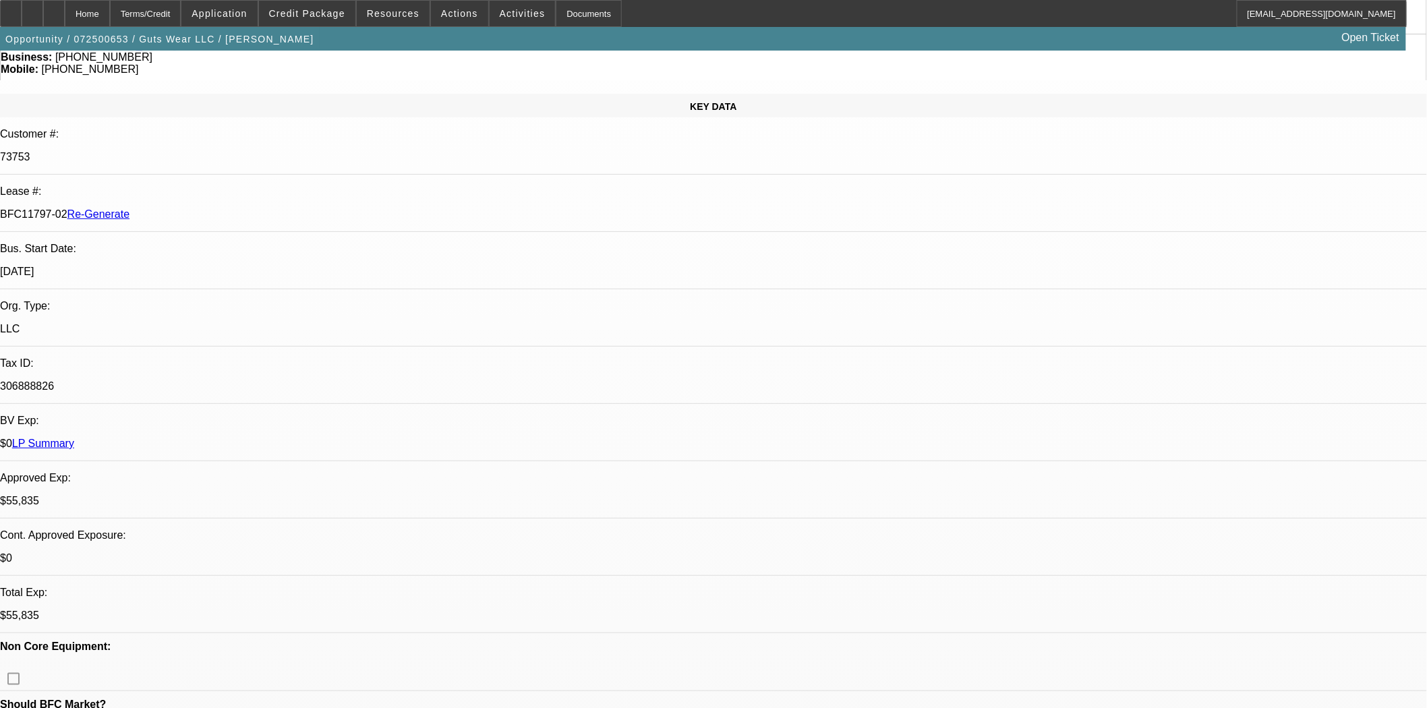
scroll to position [150, 0]
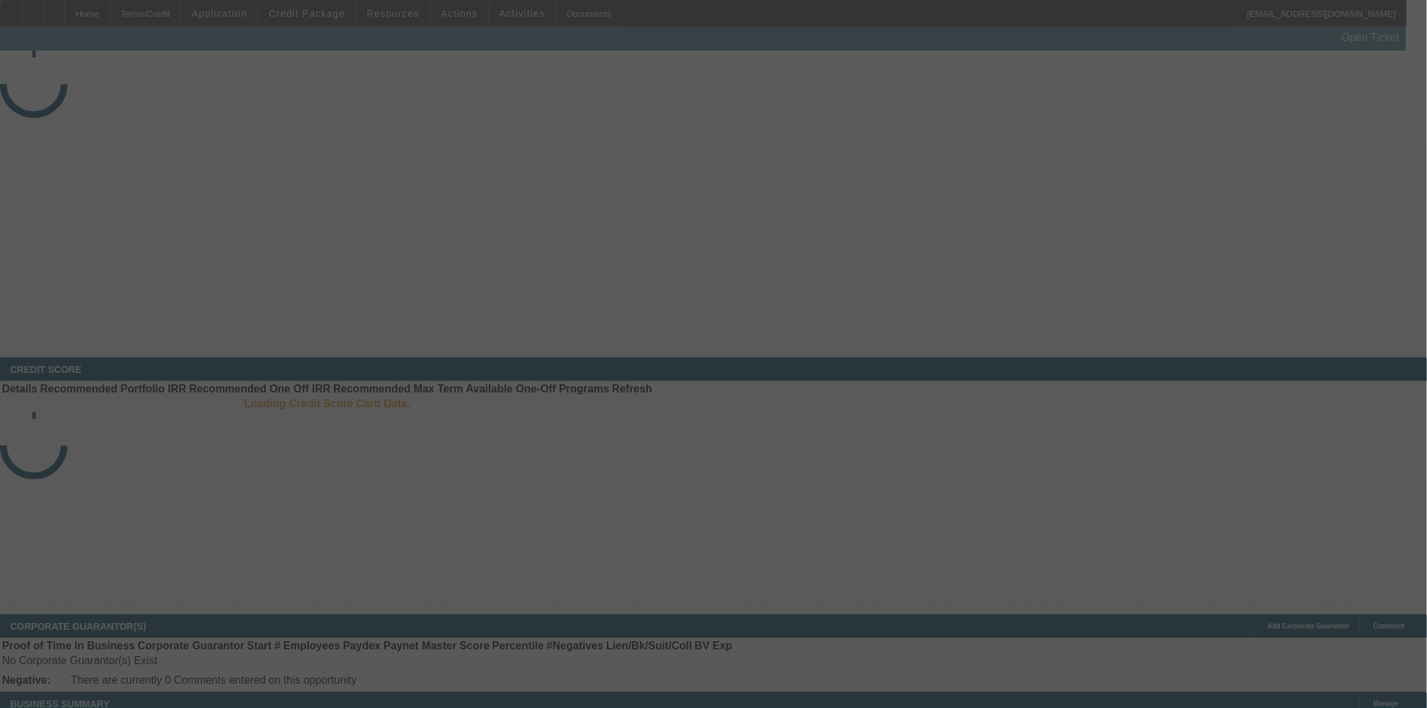
select select "4"
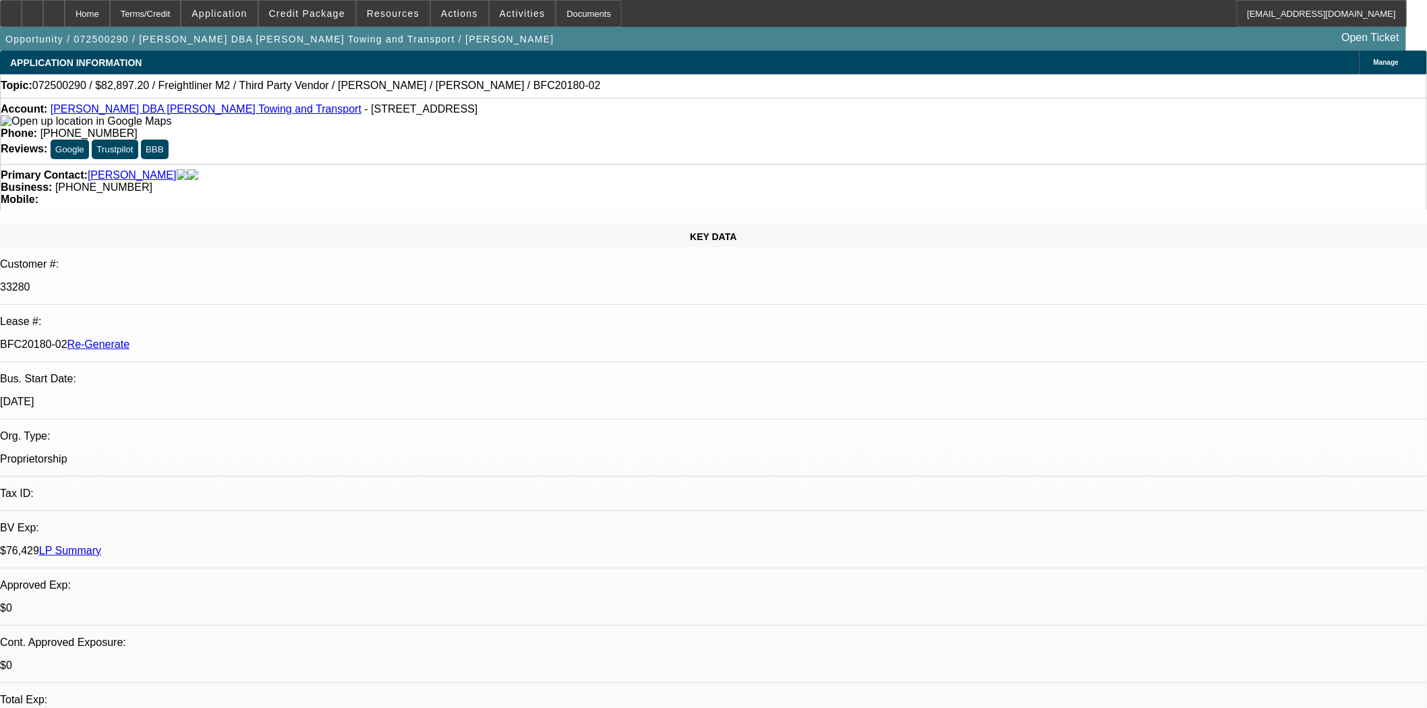
select select "0.1"
select select "0"
select select "6"
